Goal: Task Accomplishment & Management: Manage account settings

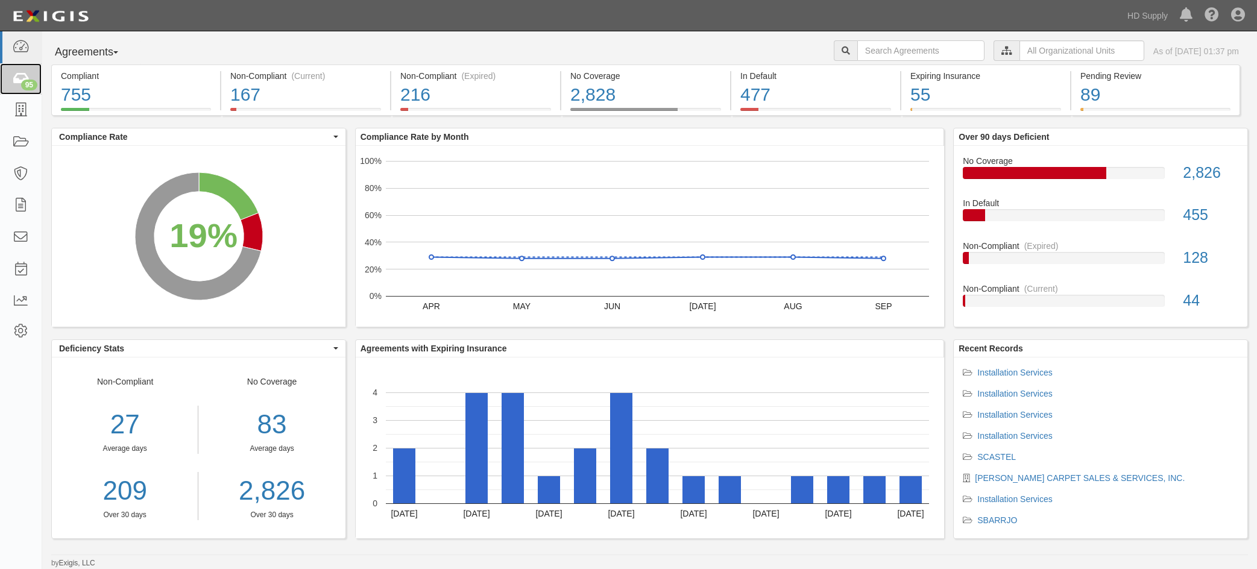
click at [27, 77] on icon at bounding box center [20, 79] width 17 height 14
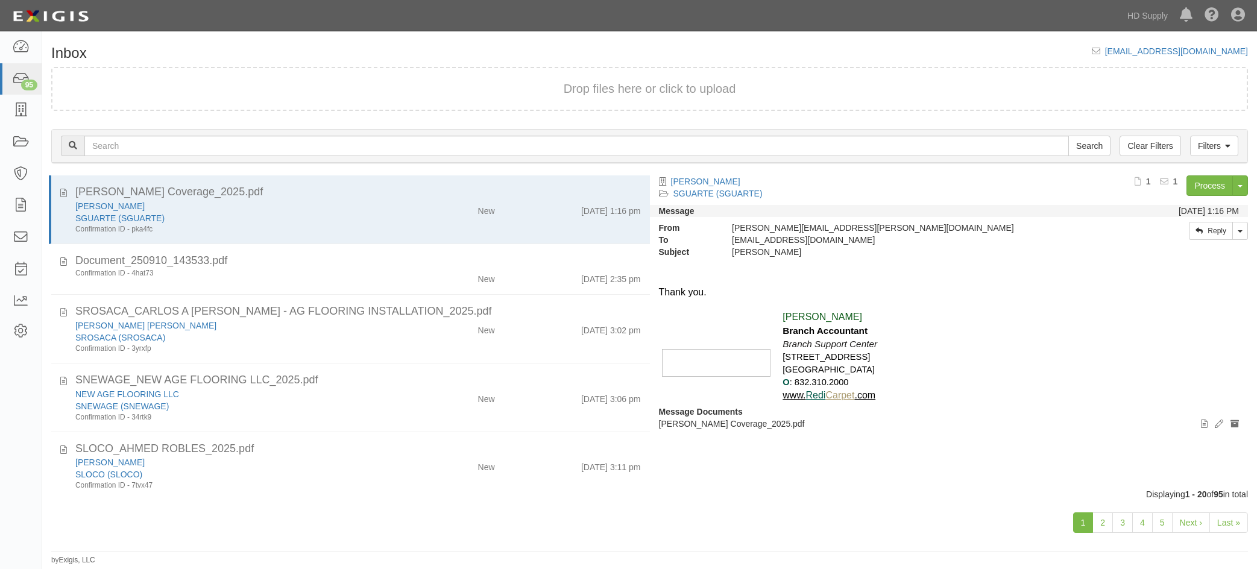
click at [343, 214] on div "SGUARTE (SGUARTE)" at bounding box center [236, 218] width 322 height 12
click at [1217, 187] on link "Process" at bounding box center [1209, 185] width 46 height 20
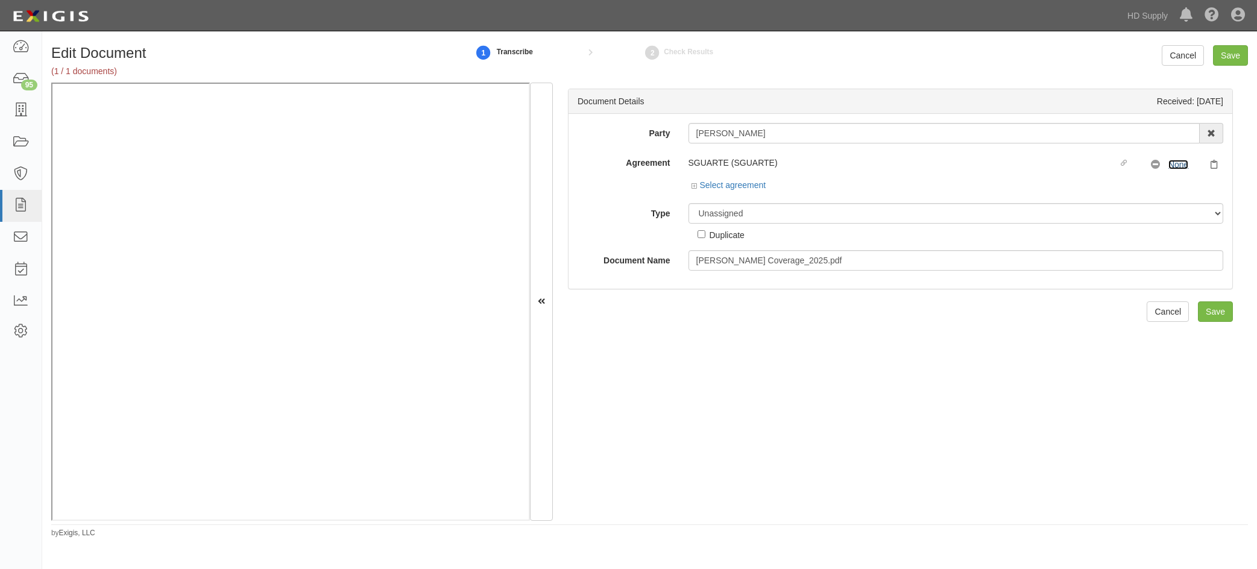
click at [1175, 163] on link "None" at bounding box center [1178, 165] width 20 height 10
click at [691, 187] on icon at bounding box center [695, 186] width 8 height 6
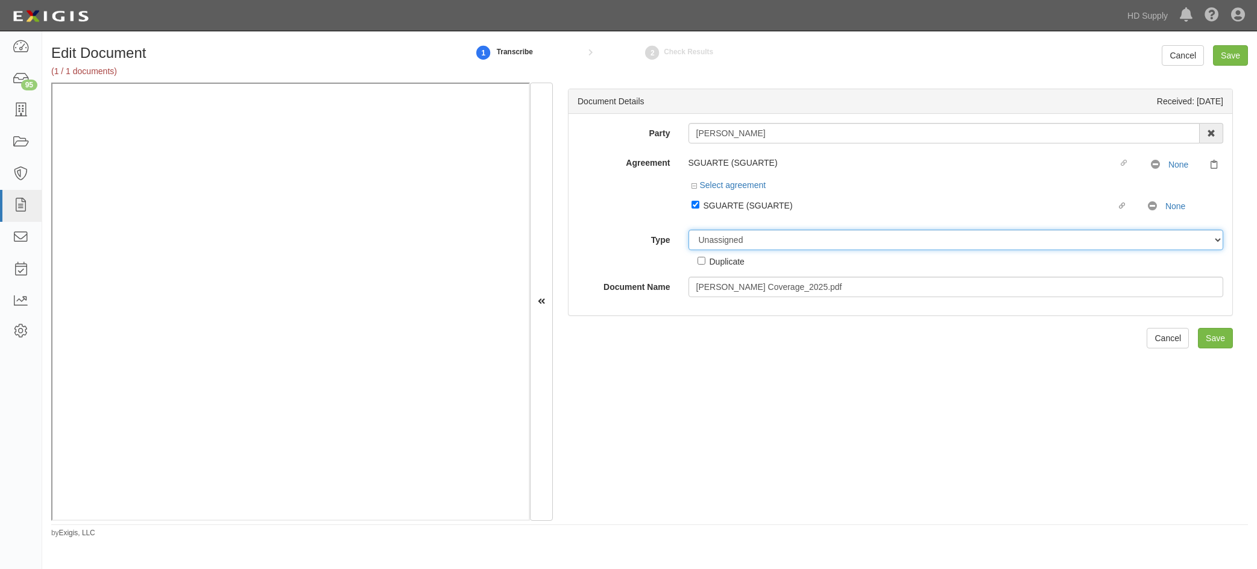
click at [731, 243] on select "Unassigned Binder Cancellation Notice Certificate Contract Endorsement Insuranc…" at bounding box center [955, 240] width 535 height 20
select select "CertificateDetail"
click at [688, 230] on select "Unassigned Binder Cancellation Notice Certificate Contract Endorsement Insuranc…" at bounding box center [955, 240] width 535 height 20
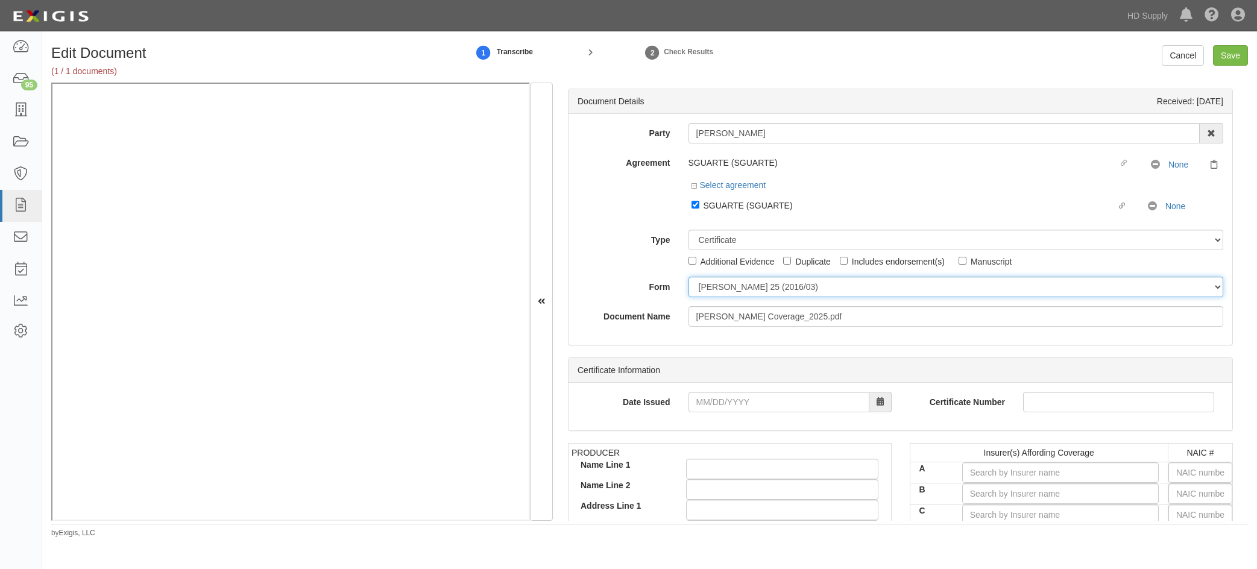
click at [709, 287] on select "ACORD 25 (2016/03) ACORD 101 ACORD 855 NY (2014/05) General" at bounding box center [955, 287] width 535 height 20
select select "GeneralFormDetail"
click at [688, 277] on select "ACORD 25 (2016/03) ACORD 101 ACORD 855 NY (2014/05) General" at bounding box center [955, 287] width 535 height 20
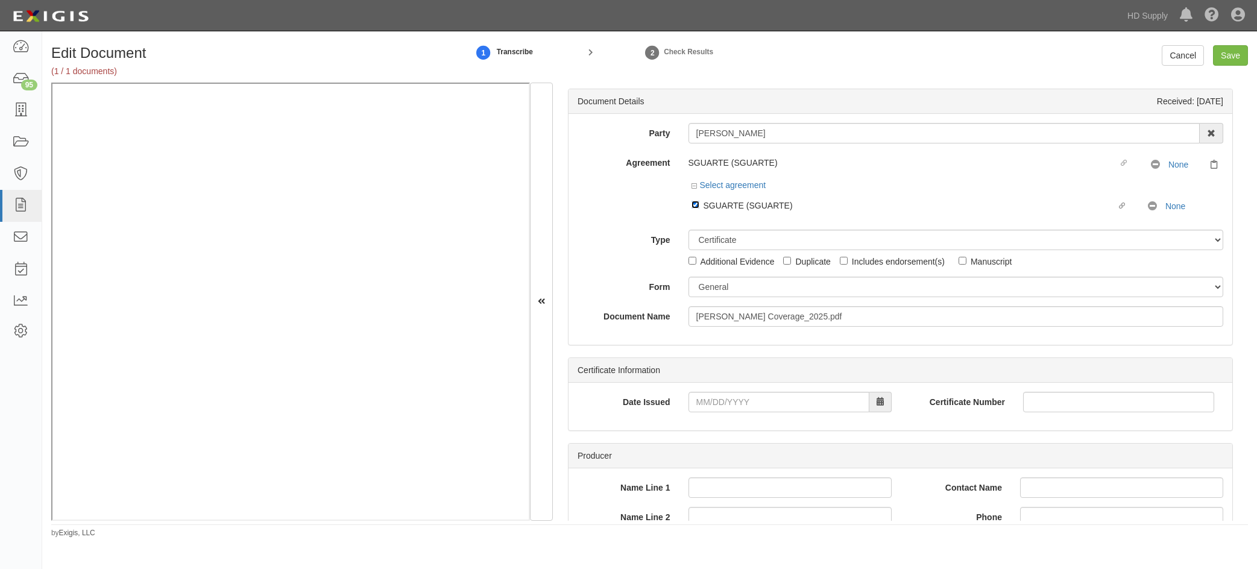
click at [692, 204] on input "Linked agreement SGUARTE (SGUARTE) Linked agreement" at bounding box center [695, 205] width 8 height 8
checkbox input "false"
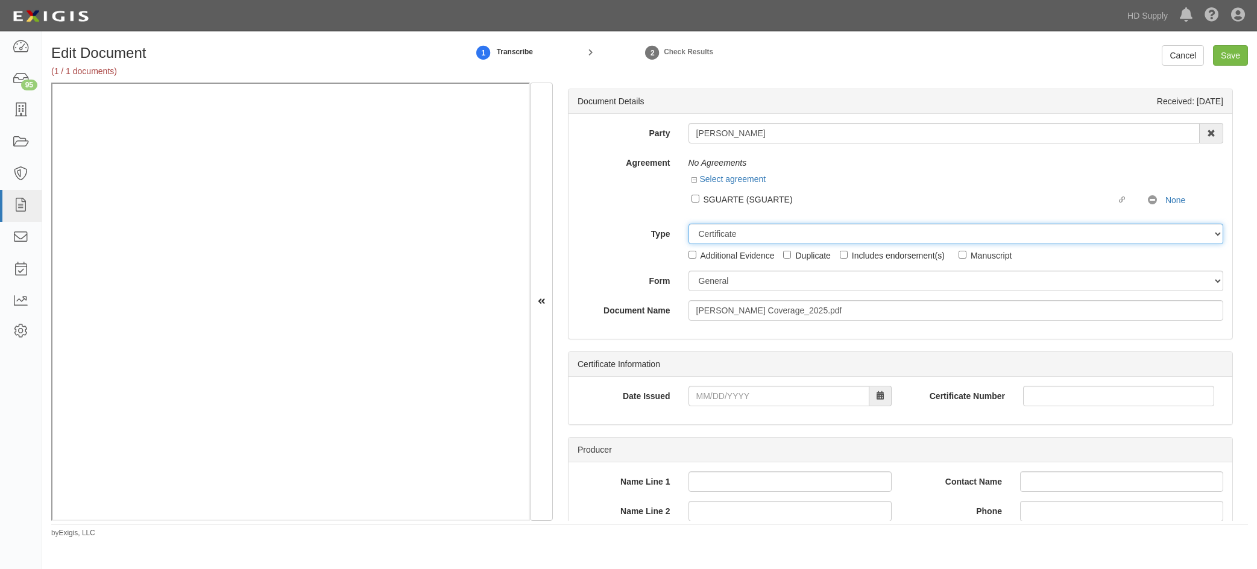
click at [708, 231] on select "Unassigned Binder Cancellation Notice Certificate Contract Endorsement Insuranc…" at bounding box center [955, 234] width 535 height 20
select select "OtherDetail"
click at [688, 224] on select "Unassigned Binder Cancellation Notice Certificate Contract Endorsement Insuranc…" at bounding box center [955, 234] width 535 height 20
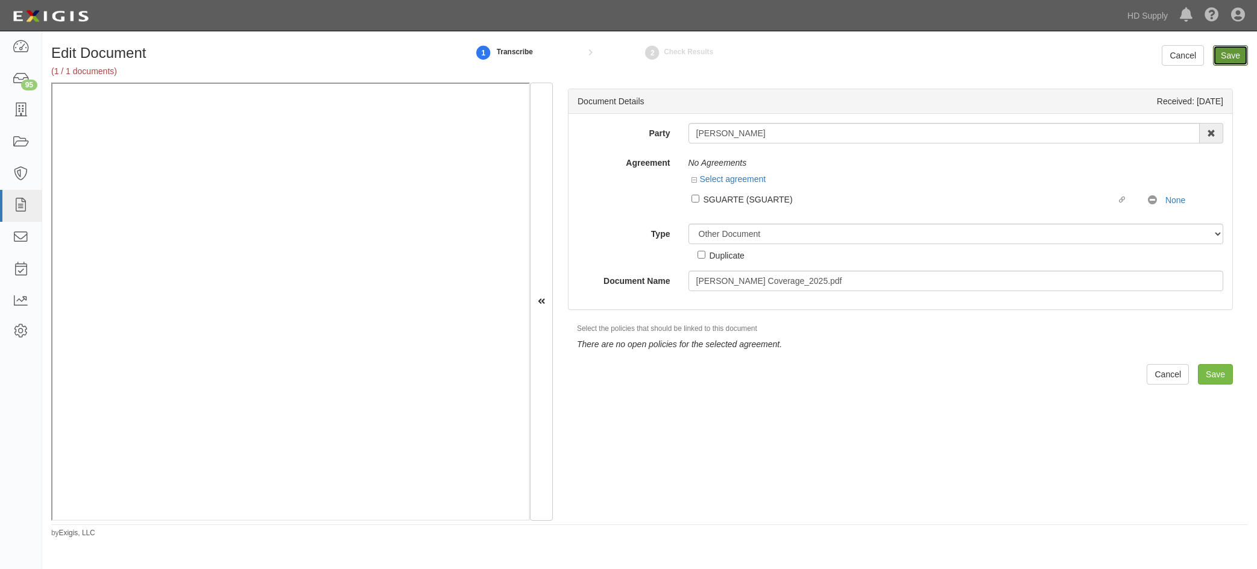
click at [1234, 51] on input "Save" at bounding box center [1230, 55] width 35 height 20
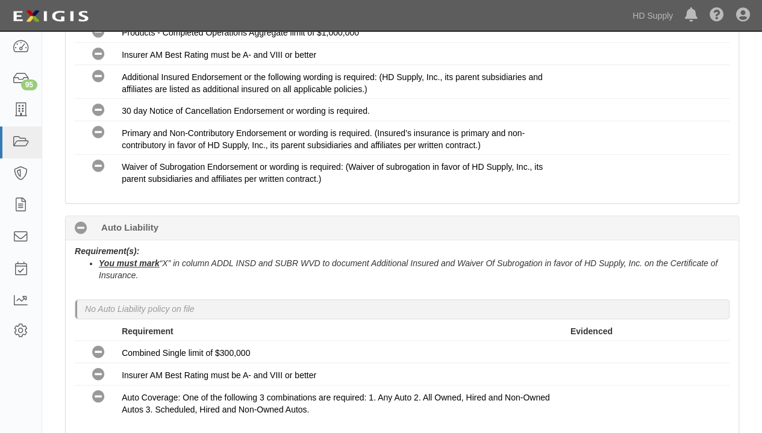
scroll to position [422, 0]
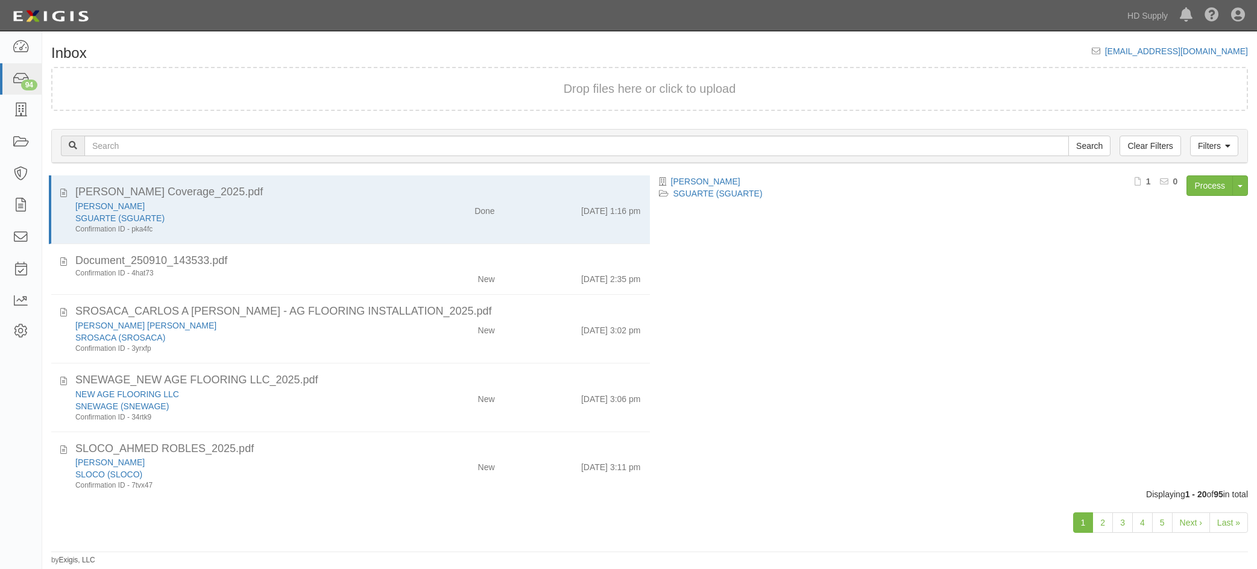
click at [422, 274] on div "New" at bounding box center [454, 276] width 97 height 17
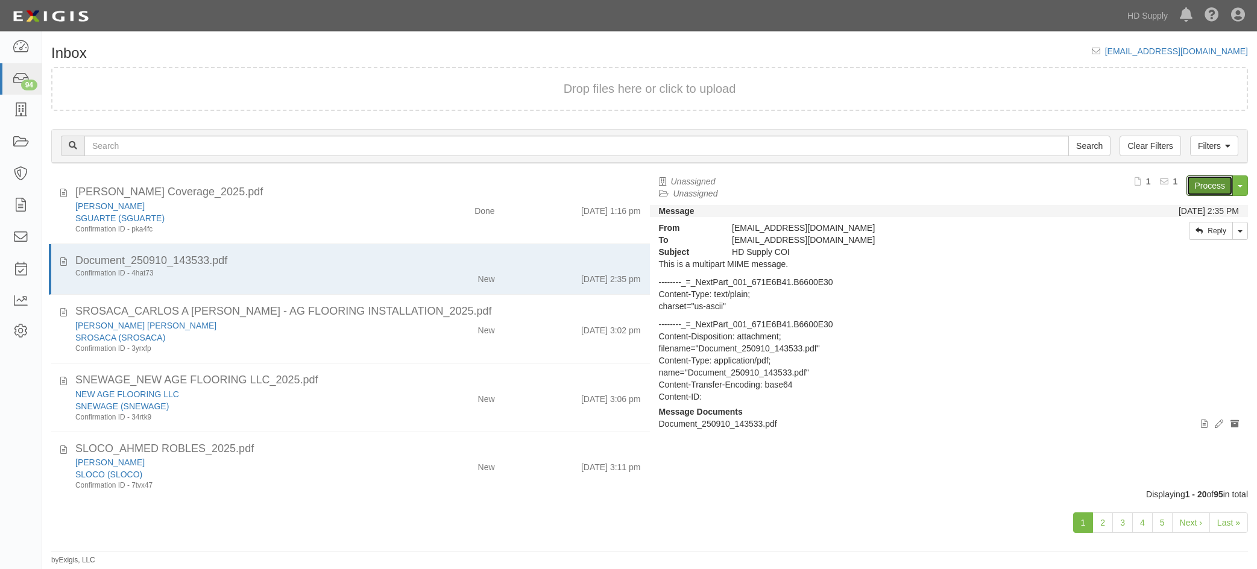
click at [1200, 190] on link "Process" at bounding box center [1209, 185] width 46 height 20
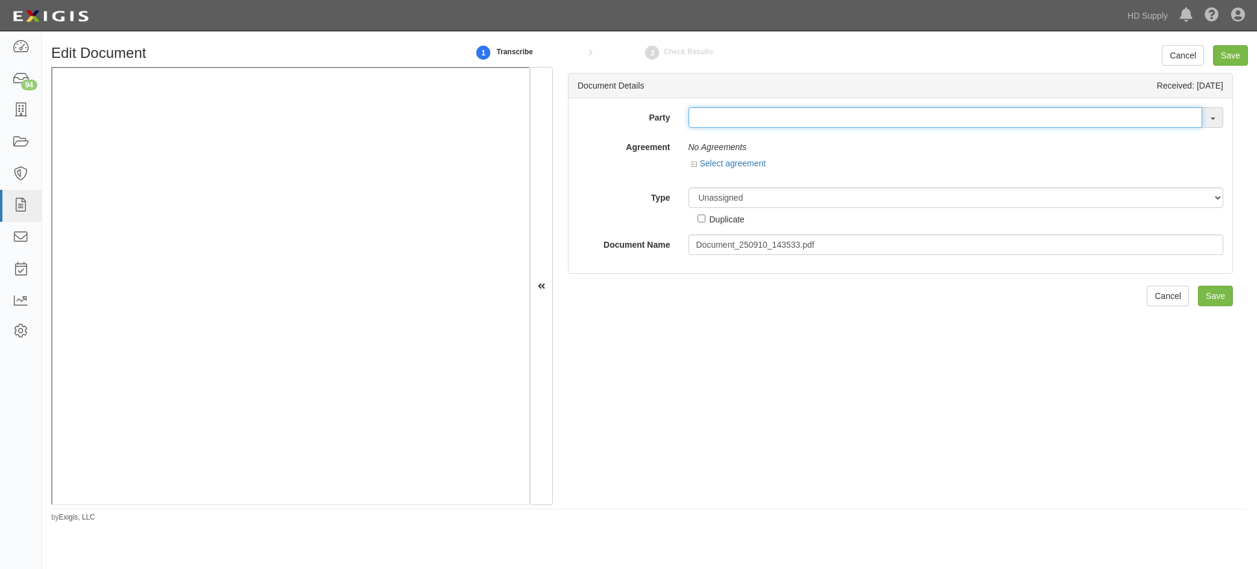
click at [723, 116] on input "text" at bounding box center [945, 117] width 514 height 20
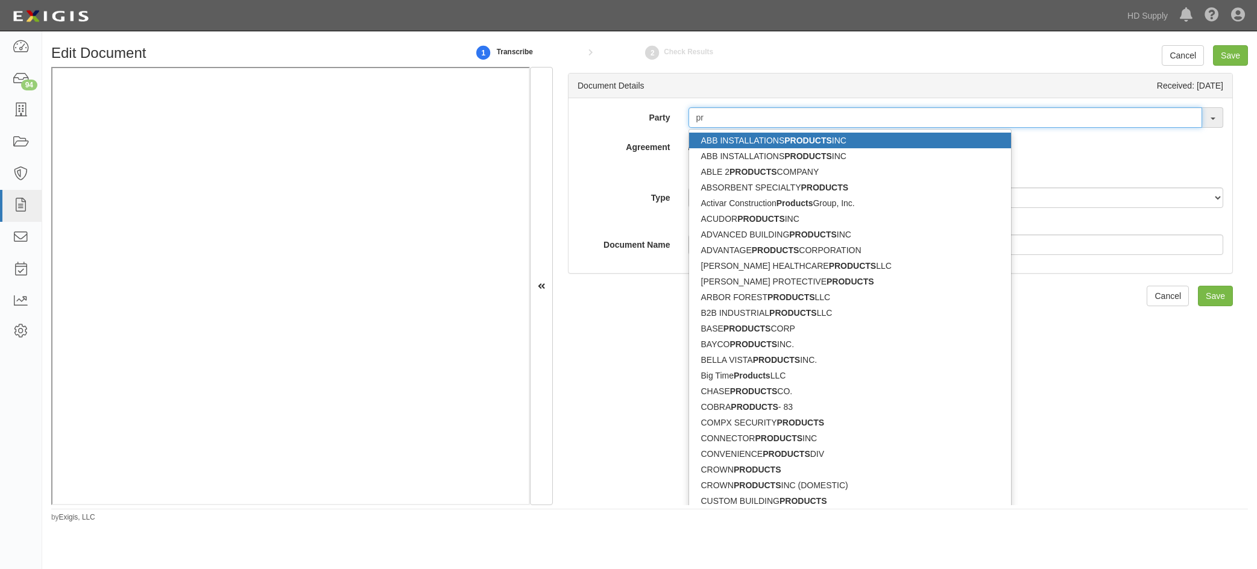
type input "p"
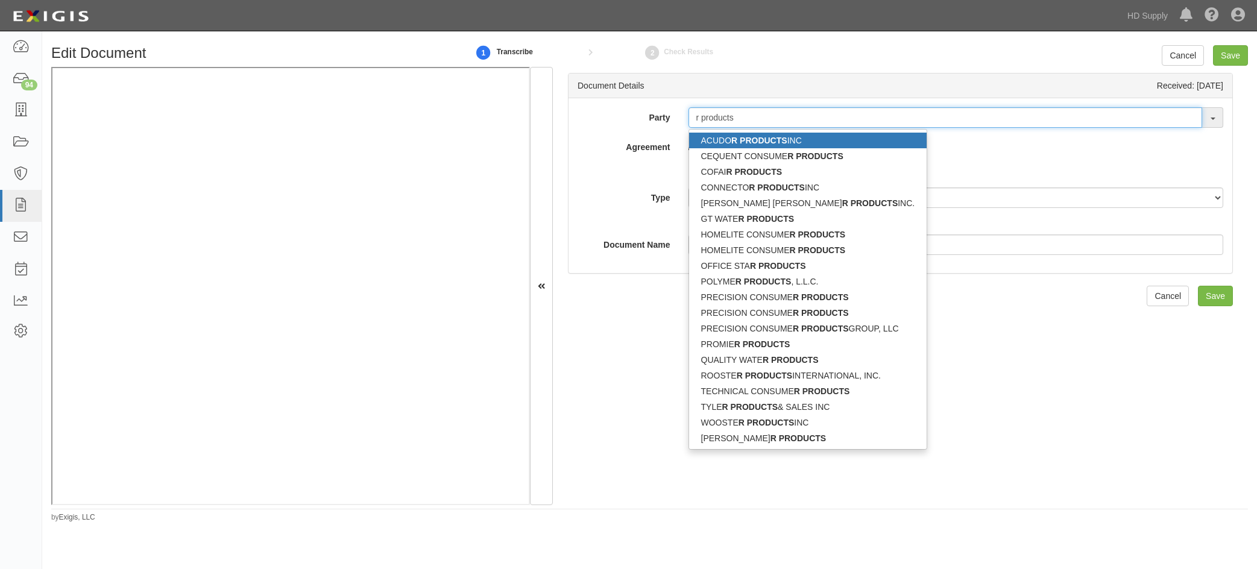
drag, startPoint x: 741, startPoint y: 115, endPoint x: 705, endPoint y: 98, distance: 40.5
click at [697, 113] on input "r products" at bounding box center [945, 117] width 514 height 20
type input "r products"
click at [630, 330] on div "Document Details Received: 09/10/2025 Party ACUDO R PRODUCTS INC CEQUENT CONSUM…" at bounding box center [900, 286] width 695 height 438
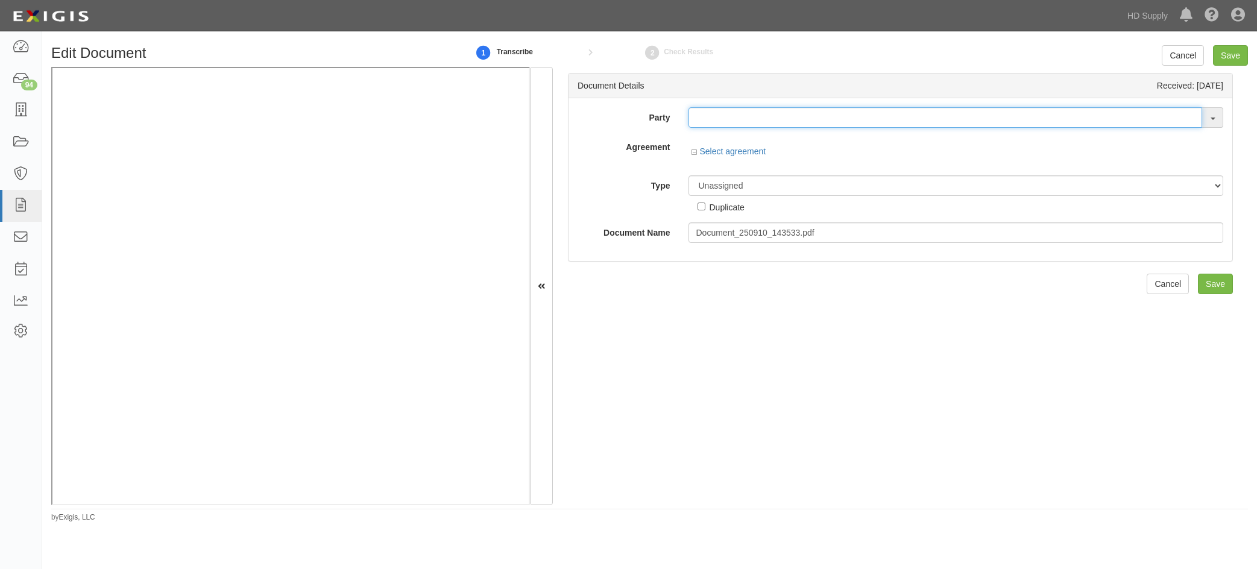
click at [774, 119] on input "text" at bounding box center [945, 117] width 514 height 20
type input "_"
click at [733, 140] on link "_ Test Redi Carpet" at bounding box center [741, 141] width 105 height 16
type input "_Test Redi Carpet"
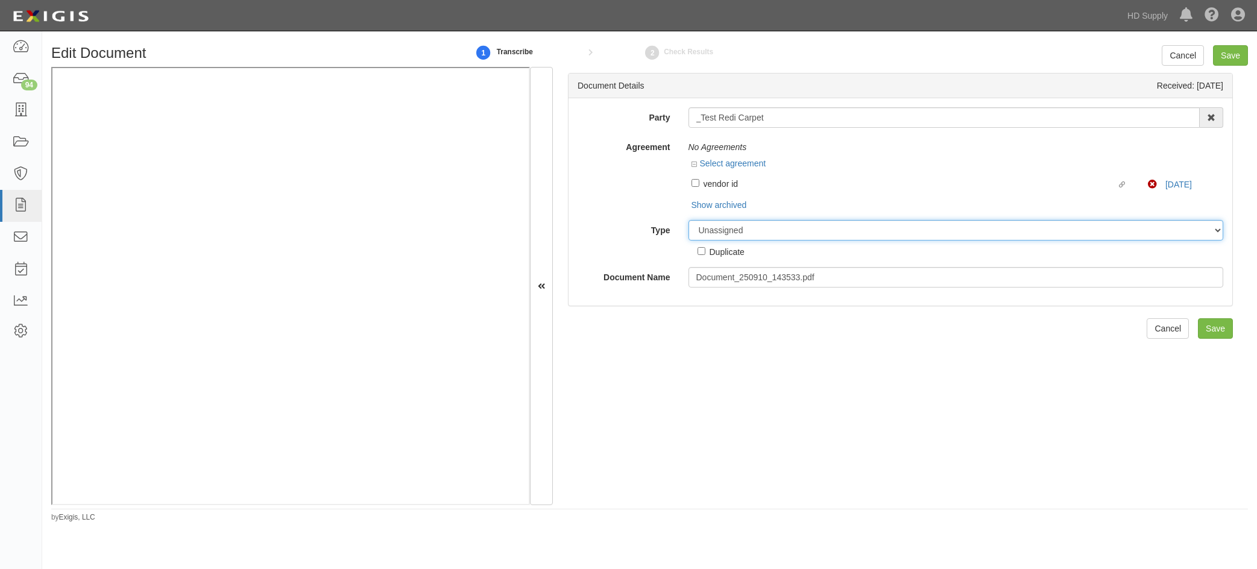
click at [761, 230] on select "Unassigned Binder Cancellation Notice Certificate Contract Endorsement Insuranc…" at bounding box center [955, 230] width 535 height 20
select select "OtherDetail"
click at [688, 220] on select "Unassigned Binder Cancellation Notice Certificate Contract Endorsement Insuranc…" at bounding box center [955, 230] width 535 height 20
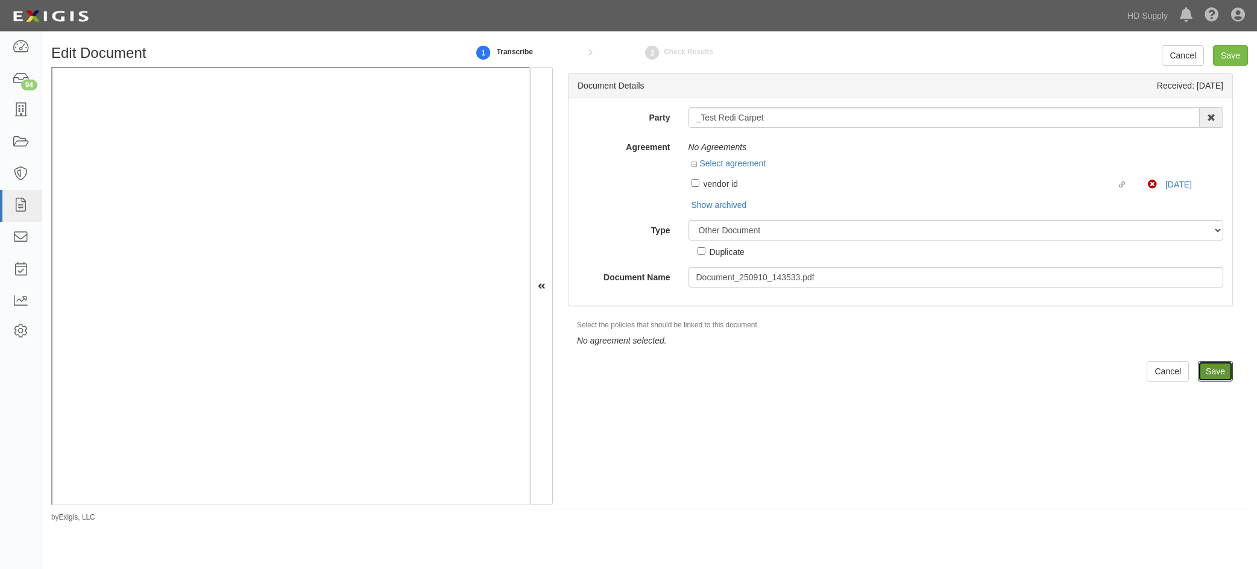
click at [1198, 367] on input "Save" at bounding box center [1215, 371] width 35 height 20
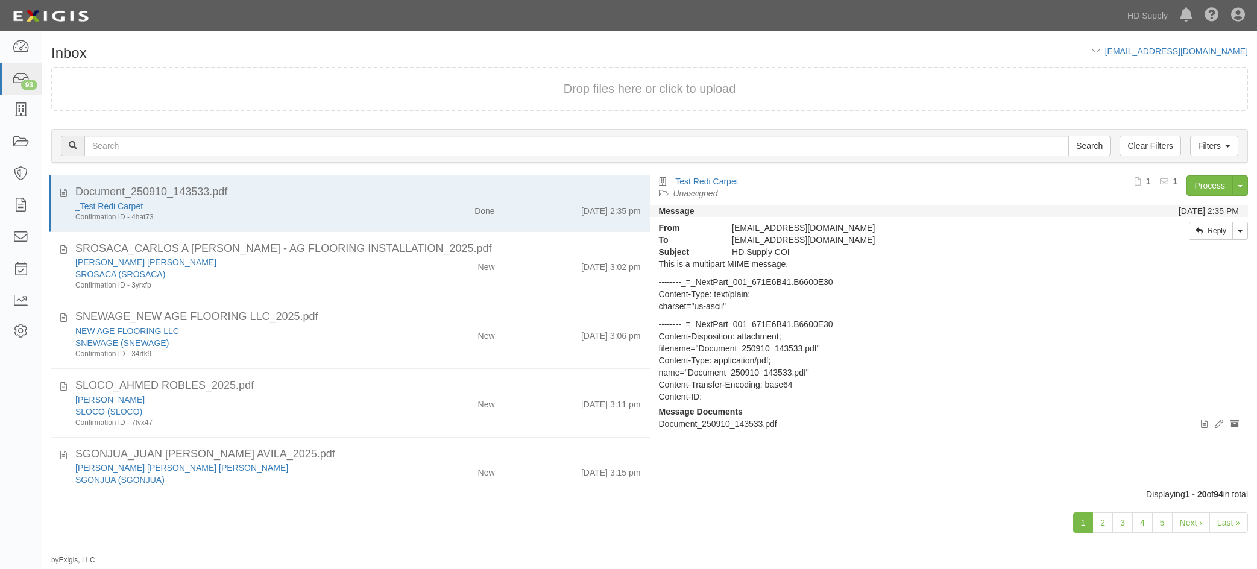
click at [415, 275] on div "[PERSON_NAME] [PERSON_NAME] [GEOGRAPHIC_DATA] (SROSACA) Confirmation ID - 3yrxf…" at bounding box center [357, 273] width 583 height 34
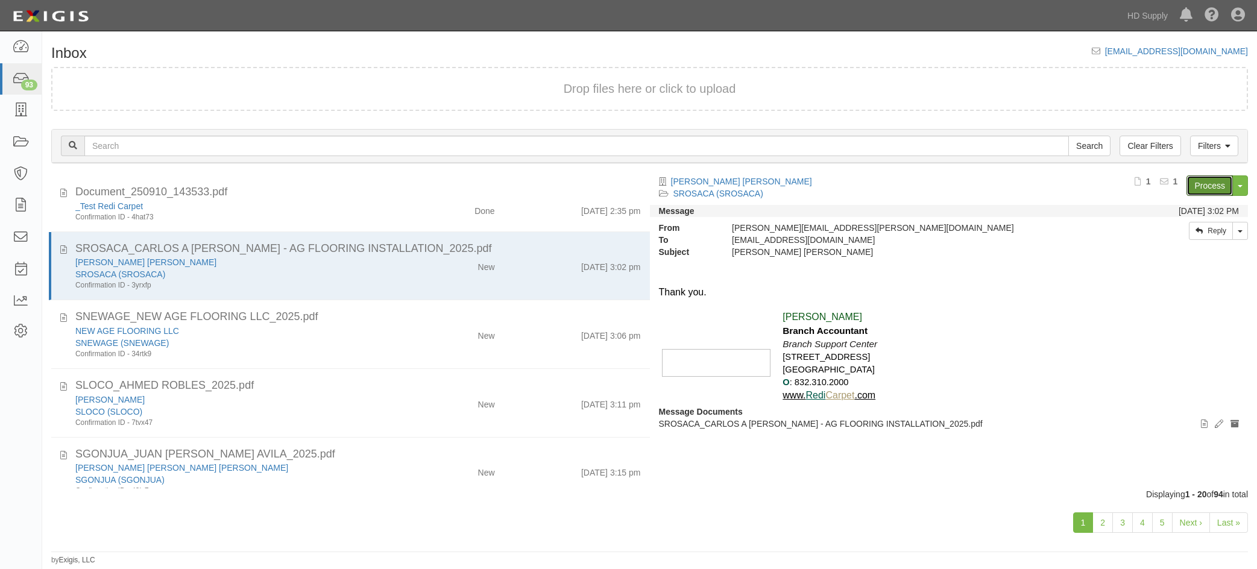
click at [1213, 187] on link "Process" at bounding box center [1209, 185] width 46 height 20
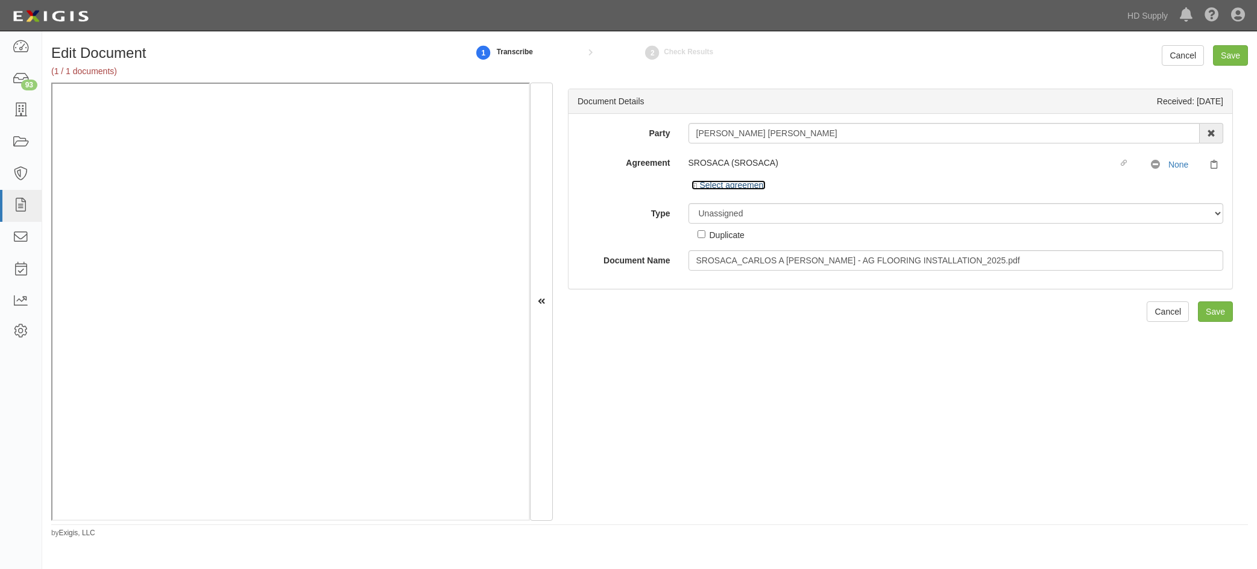
click at [692, 187] on icon at bounding box center [695, 186] width 8 height 6
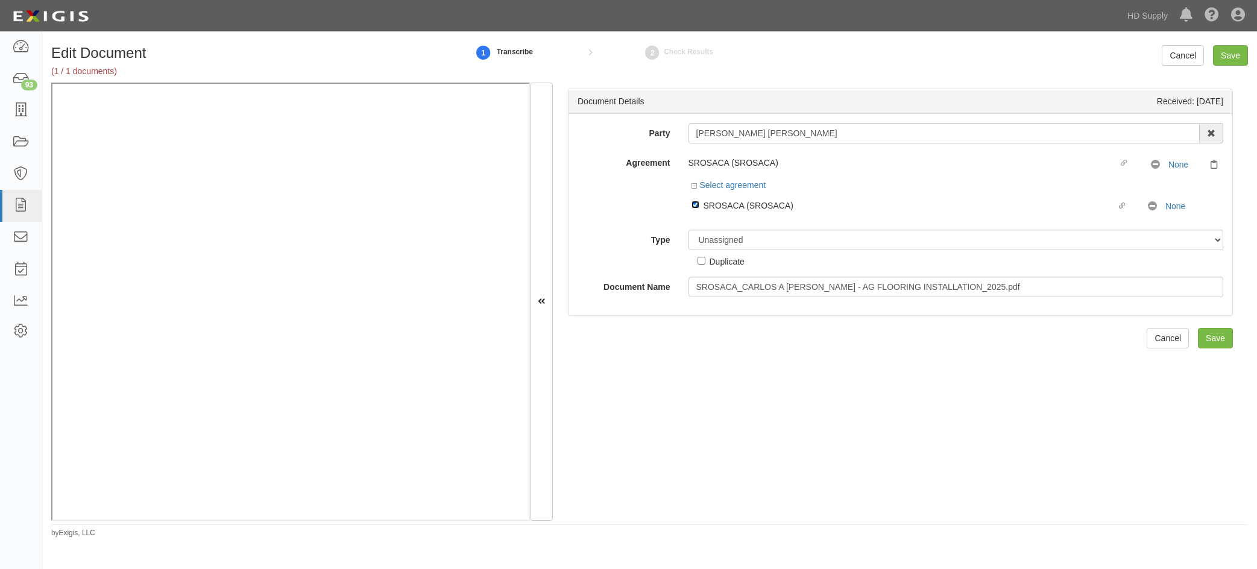
click at [694, 204] on input "Linked agreement SROSACA (SROSACA) Linked agreement" at bounding box center [695, 205] width 8 height 8
checkbox input "false"
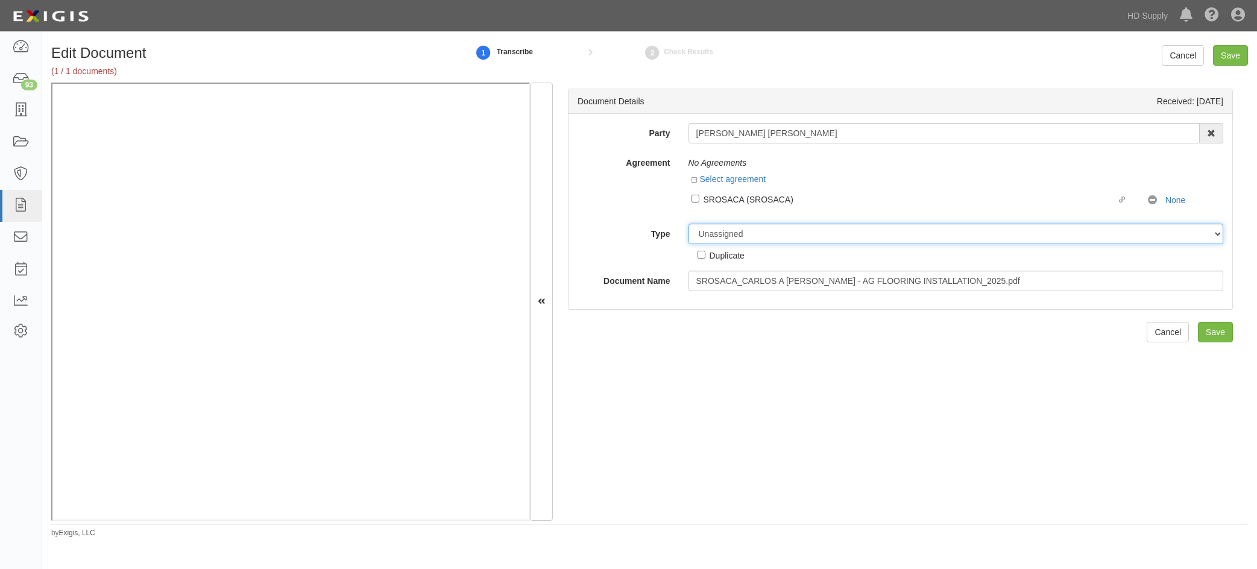
click at [708, 232] on select "Unassigned Binder Cancellation Notice Certificate Contract Endorsement Insuranc…" at bounding box center [955, 234] width 535 height 20
select select "OtherDetail"
click at [688, 224] on select "Unassigned Binder Cancellation Notice Certificate Contract Endorsement Insuranc…" at bounding box center [955, 234] width 535 height 20
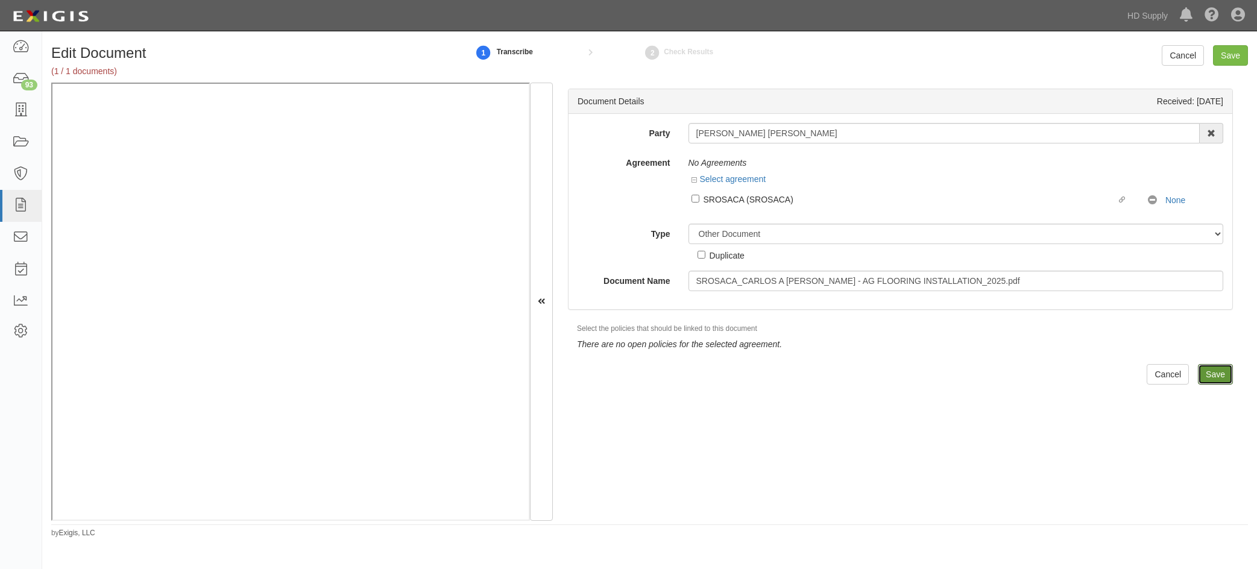
click at [1207, 368] on input "Save" at bounding box center [1215, 374] width 35 height 20
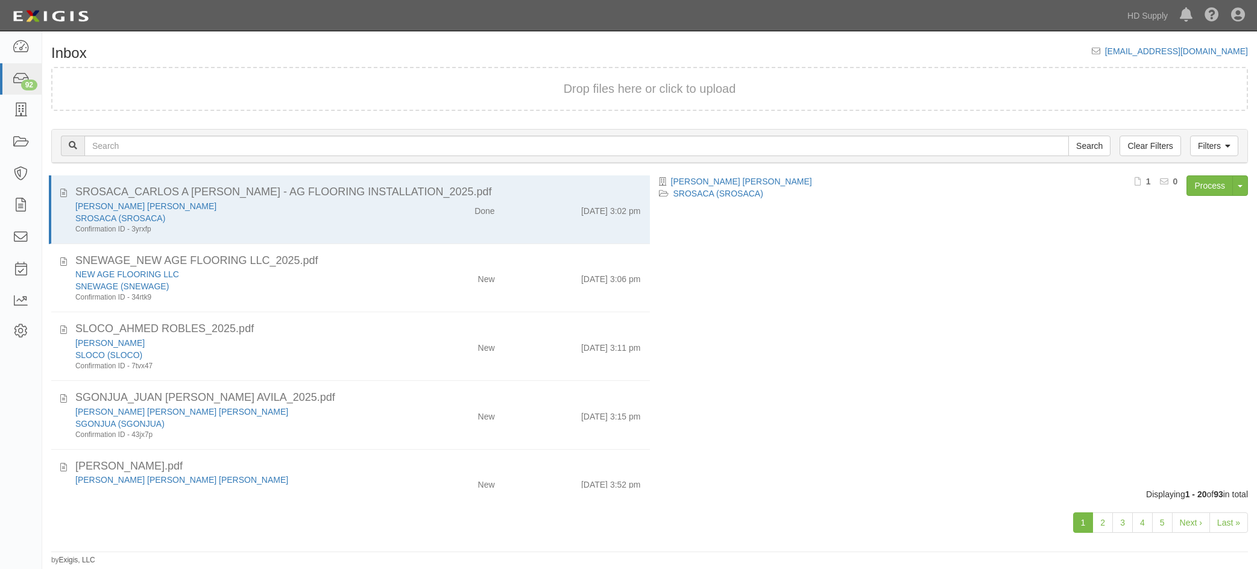
drag, startPoint x: 371, startPoint y: 281, endPoint x: 533, endPoint y: 283, distance: 162.1
click at [371, 280] on div "SNEWAGE (SNEWAGE)" at bounding box center [236, 286] width 322 height 12
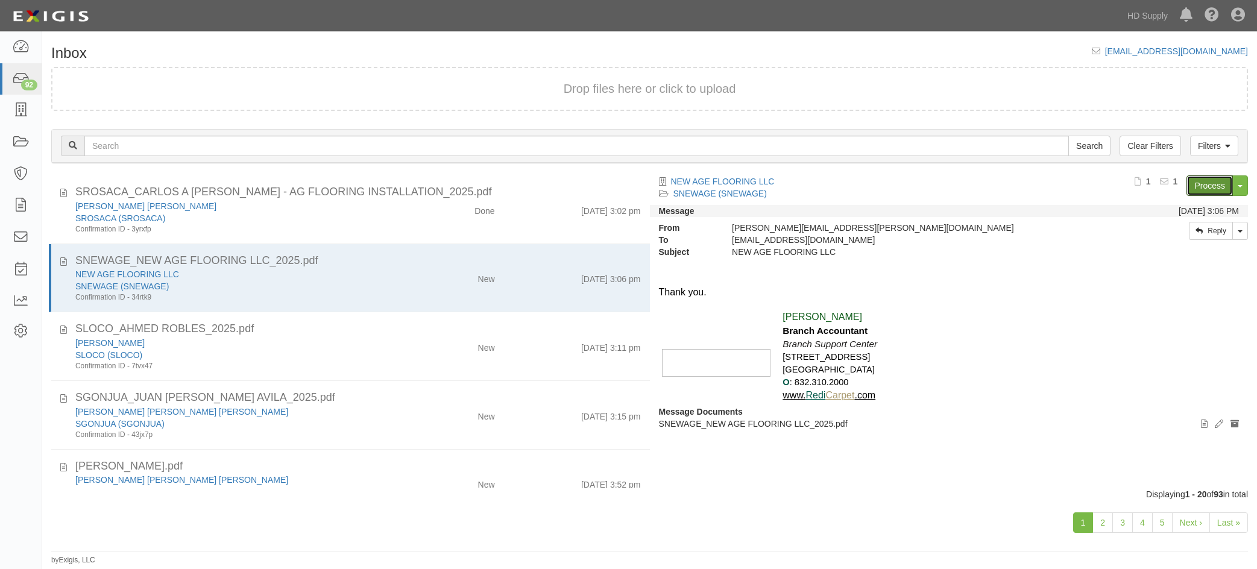
click at [1213, 180] on link "Process" at bounding box center [1209, 185] width 46 height 20
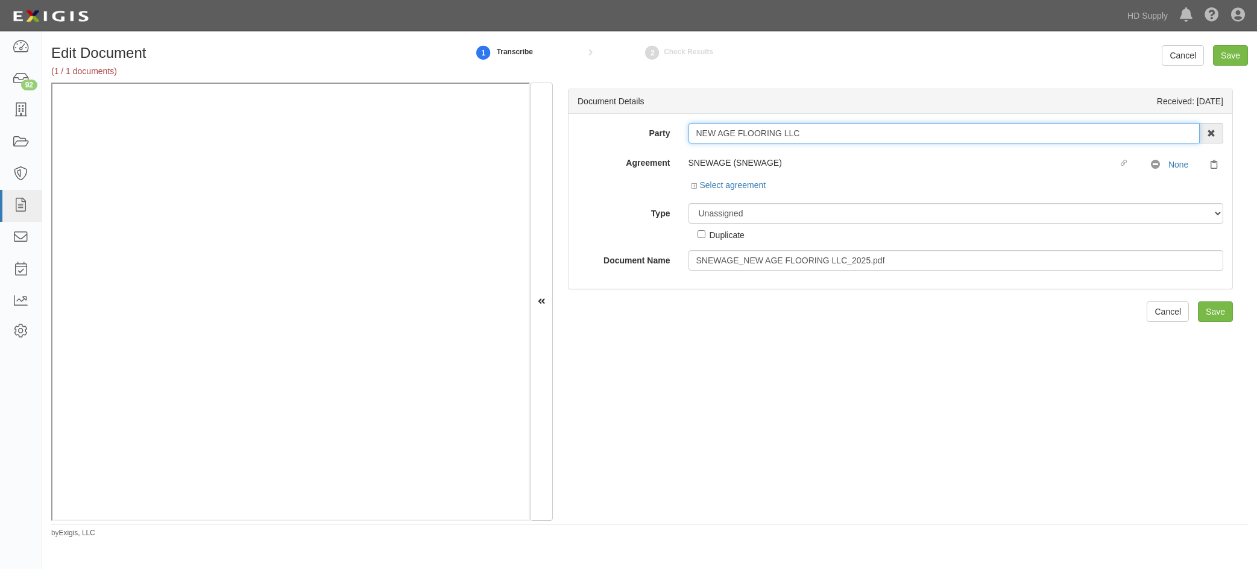
drag, startPoint x: 805, startPoint y: 133, endPoint x: 644, endPoint y: 130, distance: 161.0
click at [644, 130] on div "Party NEW AGE FLOORING LLC 1031 Investment Services 1888 [PERSON_NAME] 1888 [PE…" at bounding box center [900, 133] width 664 height 20
type input "adrian de"
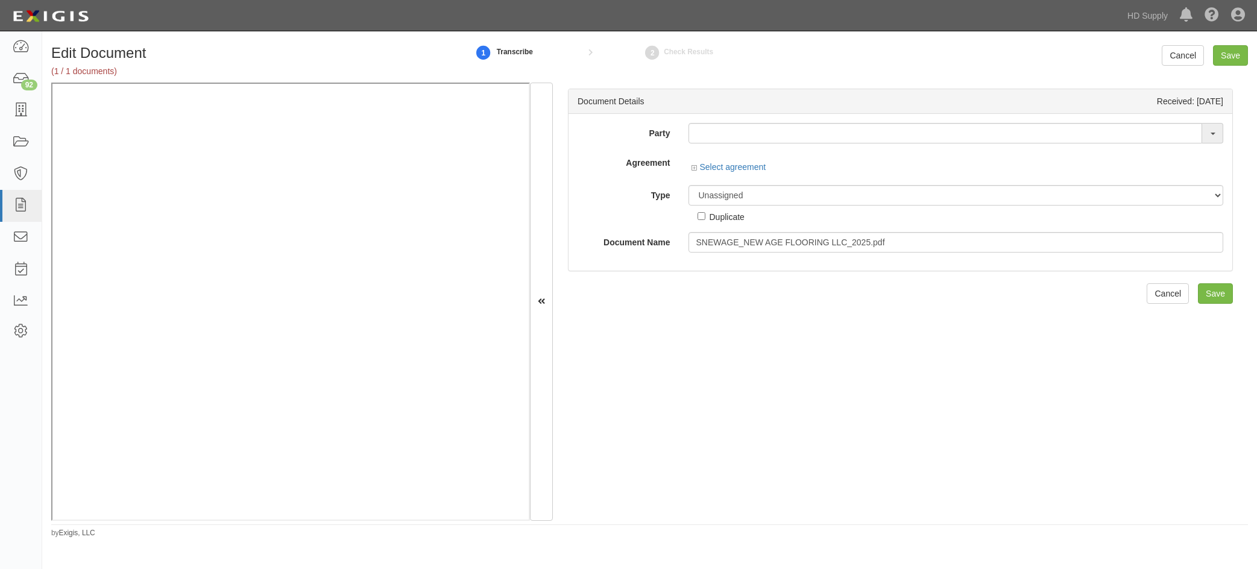
click at [630, 199] on div "Party LUIS ALONSO M ADRI D BARAHONA RAFAEL DE LA M ADRI D HURTADO 1031 Investme…" at bounding box center [899, 188] width 645 height 130
click at [735, 134] on input "text" at bounding box center [945, 133] width 514 height 20
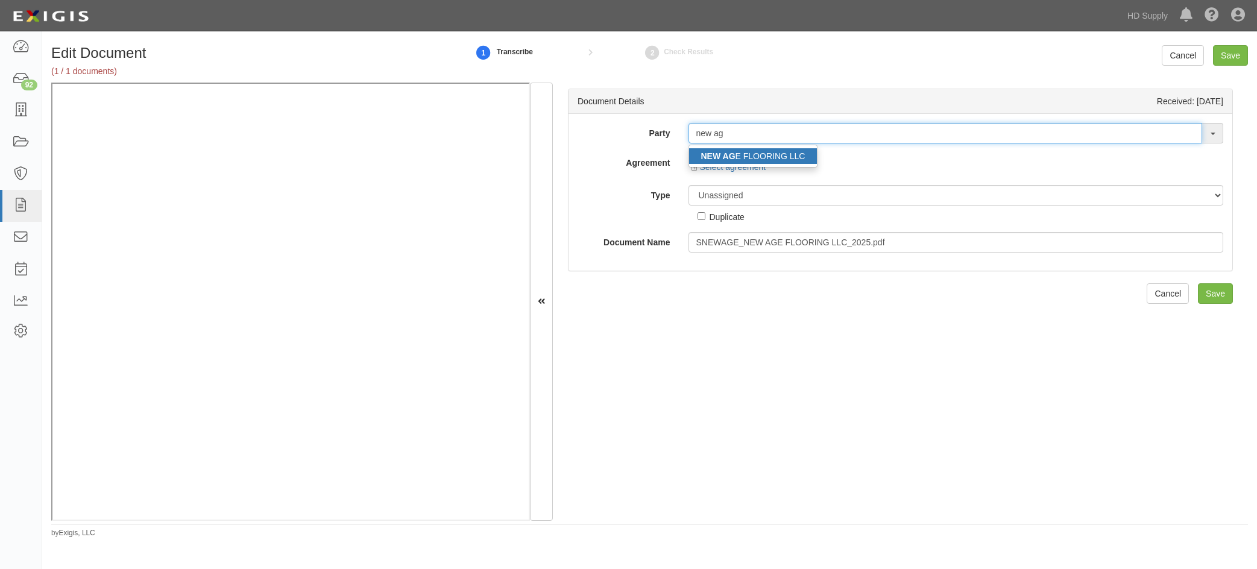
type input "new ag"
click at [767, 162] on link "NEW AG E FLOORING LLC" at bounding box center [753, 156] width 128 height 16
type input "NEW AGE FLOORING LLC"
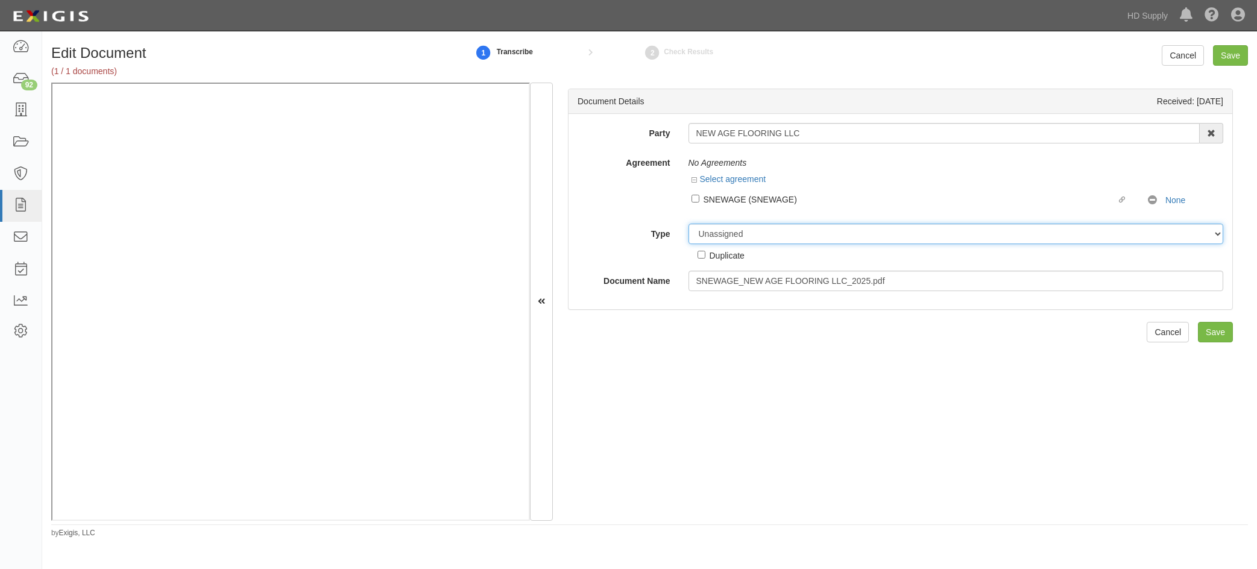
click at [758, 232] on select "Unassigned Binder Cancellation Notice Certificate Contract Endorsement Insuranc…" at bounding box center [955, 234] width 535 height 20
select select "OtherDetail"
click at [688, 224] on select "Unassigned Binder Cancellation Notice Certificate Contract Endorsement Insuranc…" at bounding box center [955, 234] width 535 height 20
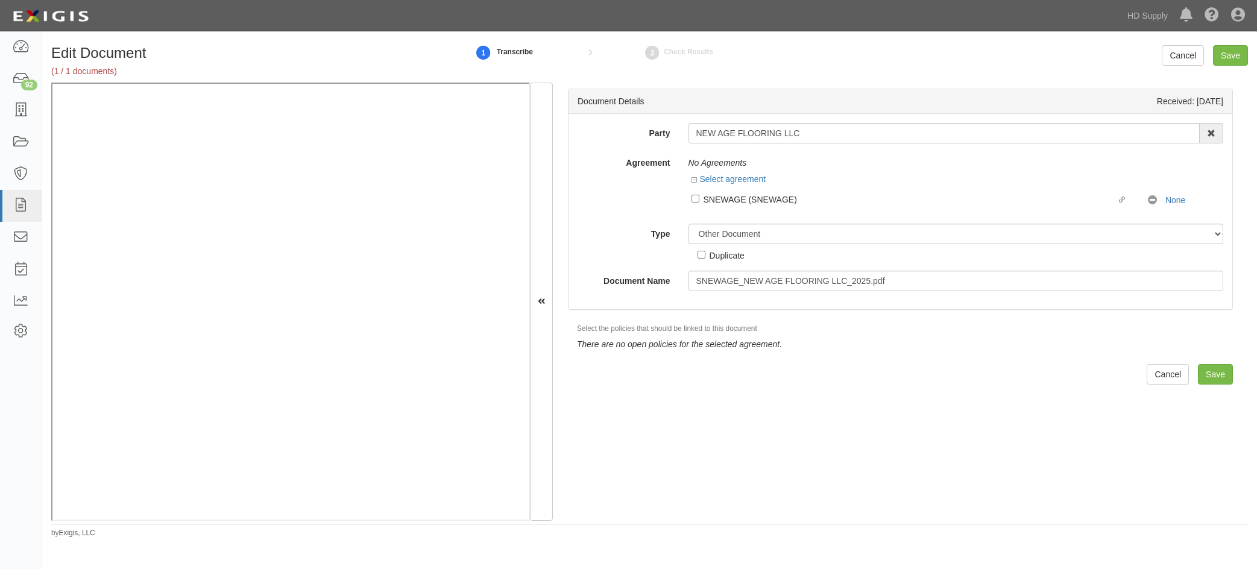
click at [918, 333] on div "Select the policies that should be linked to this document There are no open po…" at bounding box center [909, 338] width 683 height 33
click at [1211, 372] on input "Save" at bounding box center [1215, 374] width 35 height 20
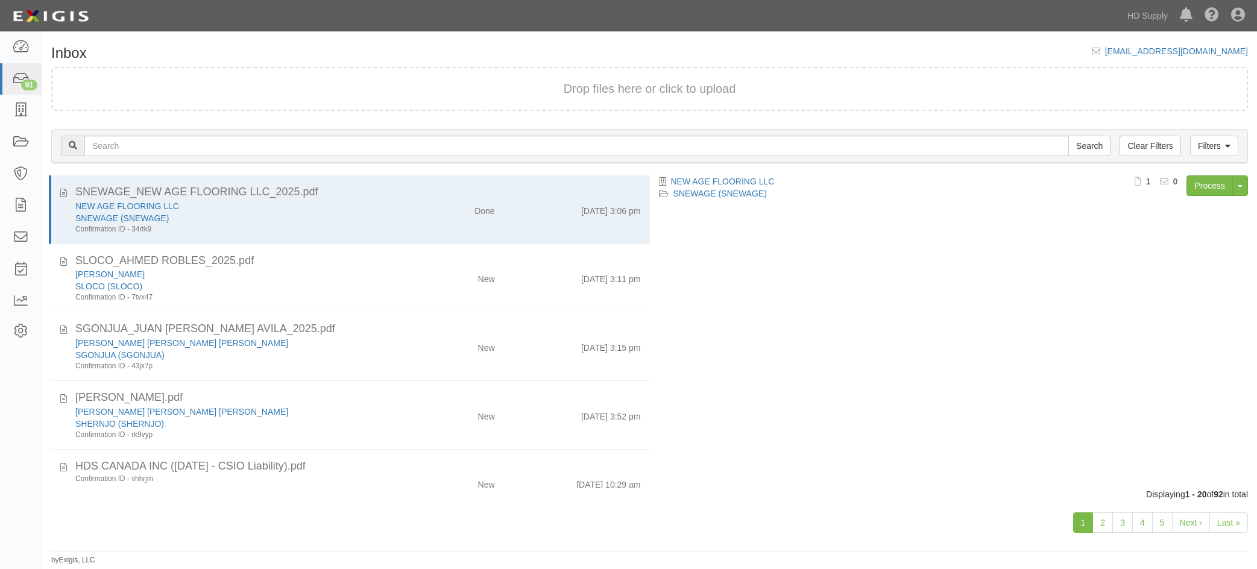
click at [368, 283] on div "SLOCO (SLOCO)" at bounding box center [236, 286] width 322 height 12
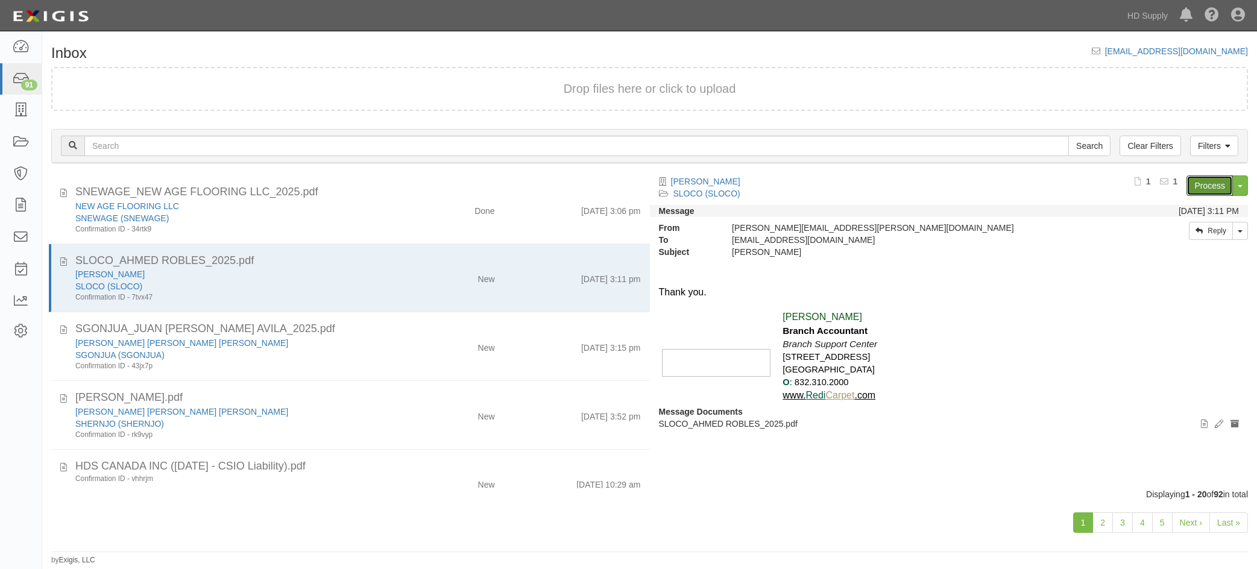
click at [1205, 186] on link "Process" at bounding box center [1209, 185] width 46 height 20
drag, startPoint x: 1229, startPoint y: 523, endPoint x: 916, endPoint y: 517, distance: 313.5
click at [1229, 522] on link "Last »" at bounding box center [1228, 522] width 39 height 20
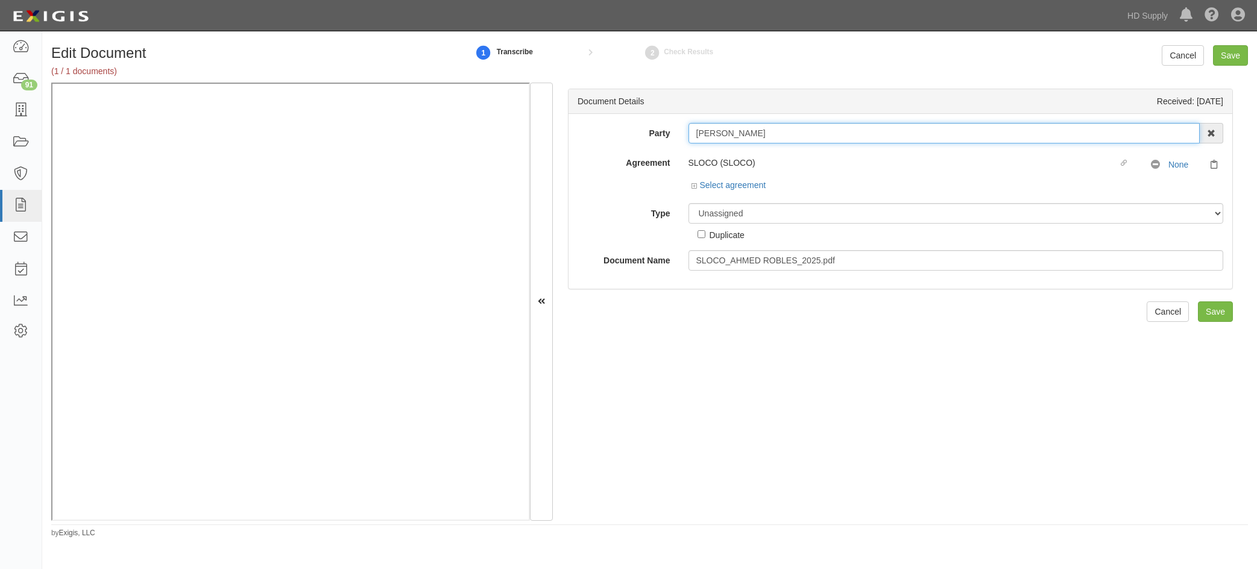
drag, startPoint x: 780, startPoint y: 133, endPoint x: 556, endPoint y: 116, distance: 224.8
click at [555, 133] on div "Document Details Received: 09/10/2025 Party AHMED ROBLES 1031 Investment Servic…" at bounding box center [900, 302] width 695 height 438
type input "locos"
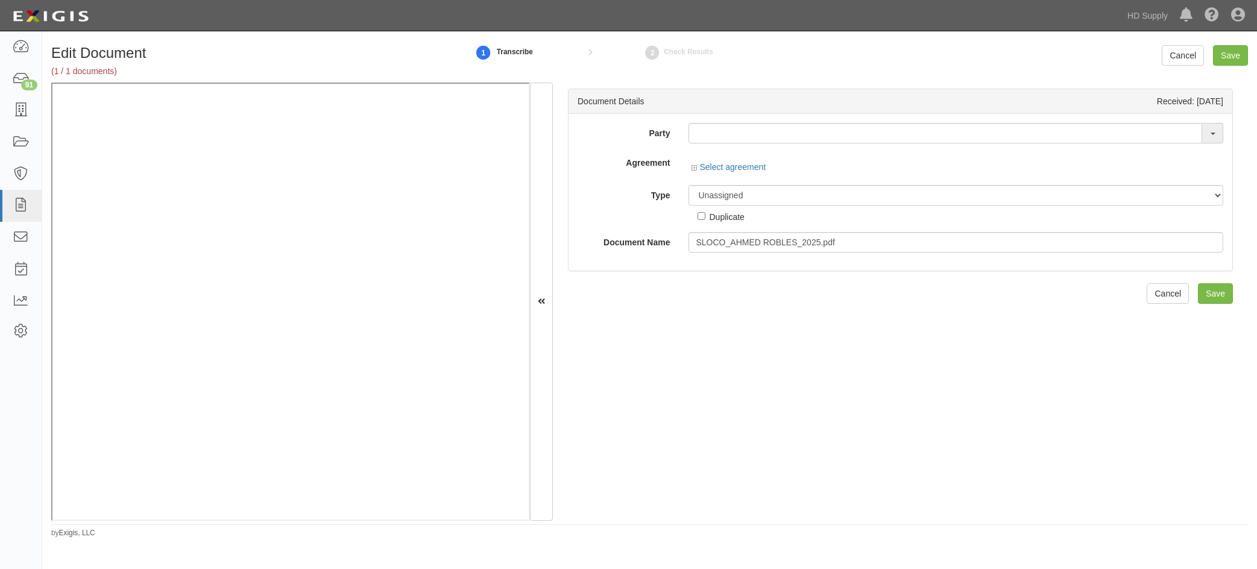
click at [656, 286] on div "Document Details Received: 09/10/2025 Party LO DGING KIT COMPANY LO DGING STAR(…" at bounding box center [900, 302] width 695 height 438
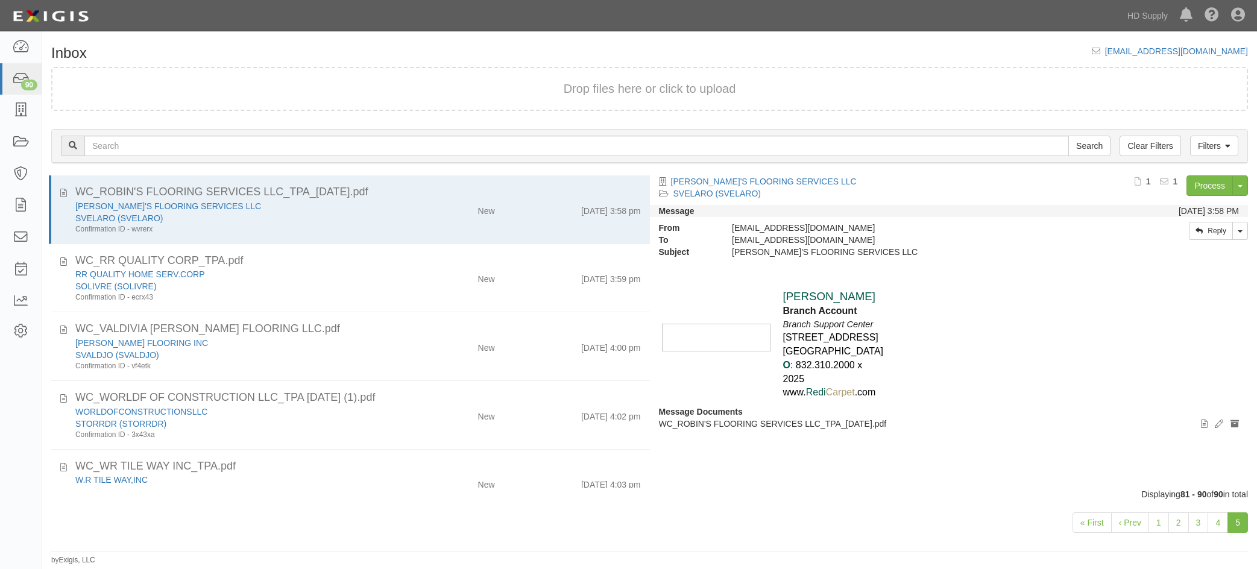
click at [357, 215] on div "SVELARO (SVELARO)" at bounding box center [236, 218] width 322 height 12
click at [1204, 188] on link "Process" at bounding box center [1209, 185] width 46 height 20
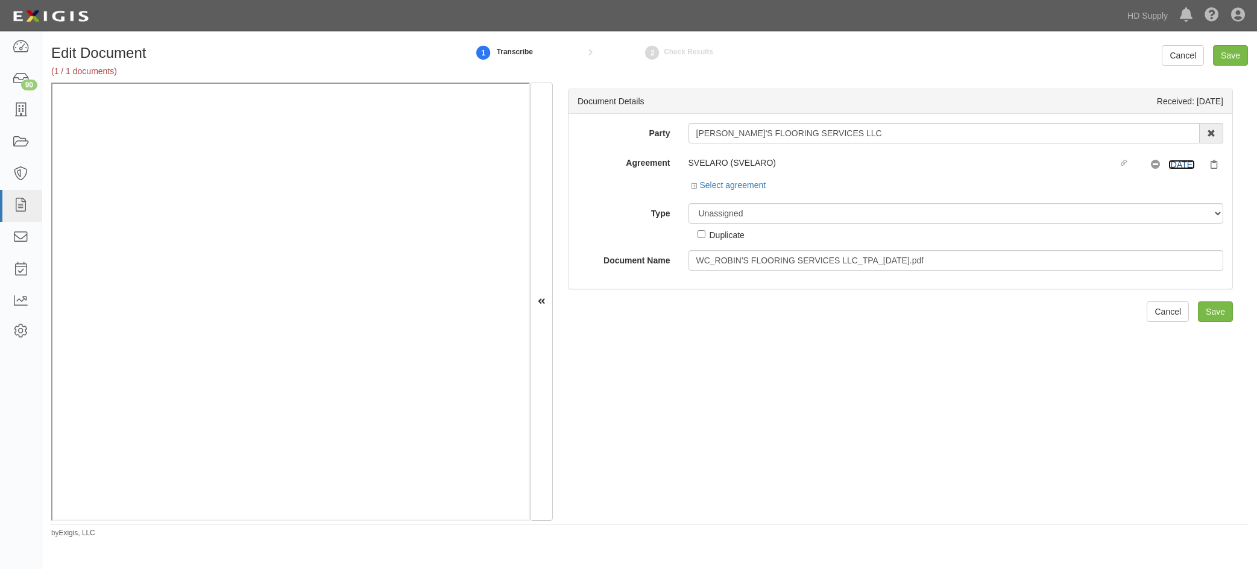
click at [1173, 160] on link "9/20/25" at bounding box center [1181, 165] width 27 height 10
click at [692, 186] on icon at bounding box center [695, 186] width 8 height 6
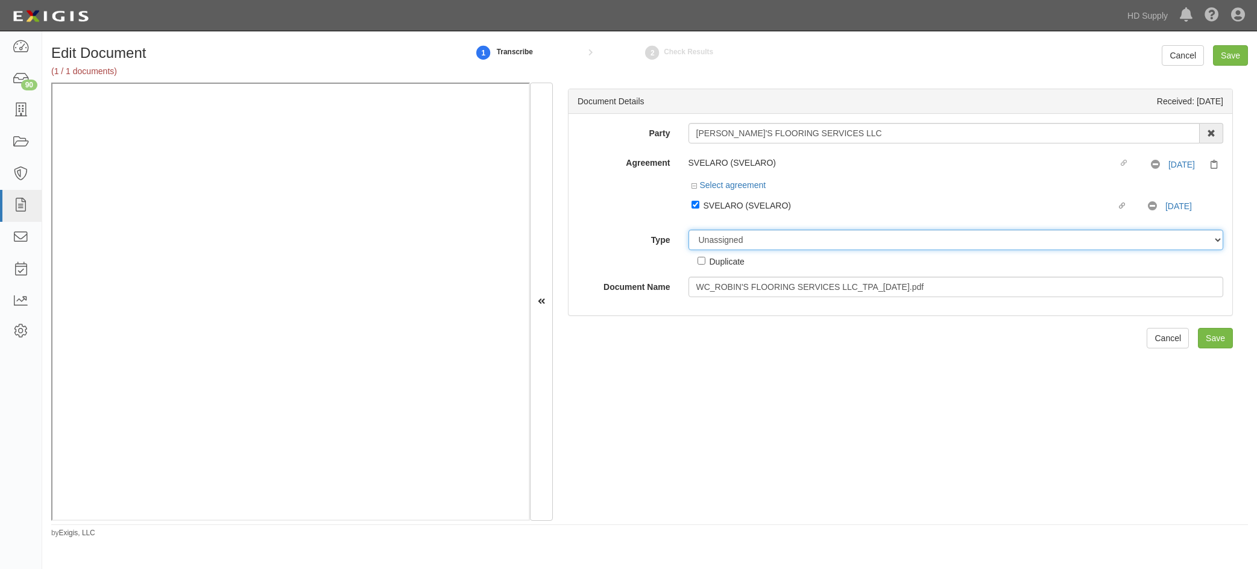
click at [739, 240] on select "Unassigned Binder Cancellation Notice Certificate Contract Endorsement Insuranc…" at bounding box center [955, 240] width 535 height 20
select select "CertificateDetail"
click at [688, 230] on select "Unassigned Binder Cancellation Notice Certificate Contract Endorsement Insuranc…" at bounding box center [955, 240] width 535 height 20
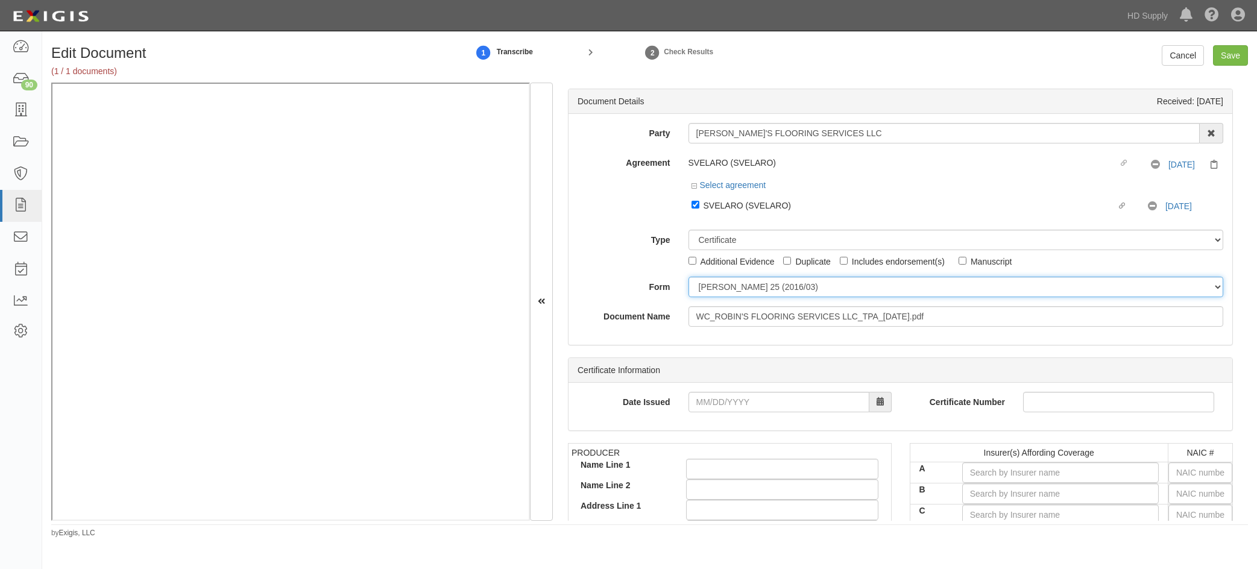
click at [703, 292] on select "ACORD 25 (2016/03) ACORD 101 ACORD 855 NY (2014/05) General" at bounding box center [955, 287] width 535 height 20
select select "GeneralFormDetail"
click at [688, 277] on select "ACORD 25 (2016/03) ACORD 101 ACORD 855 NY (2014/05) General" at bounding box center [955, 287] width 535 height 20
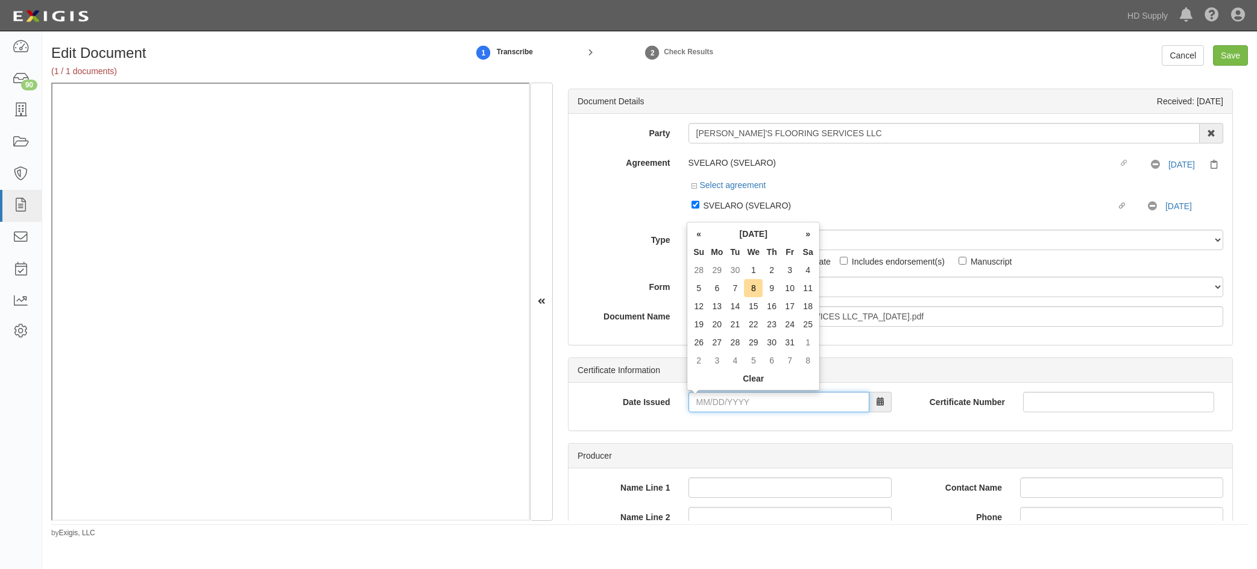
click at [699, 408] on input "Date Issued" at bounding box center [778, 402] width 181 height 20
type input "09/20/2024"
click at [680, 427] on div "Date Issued 09/20/2024 Certificate Number" at bounding box center [900, 407] width 664 height 48
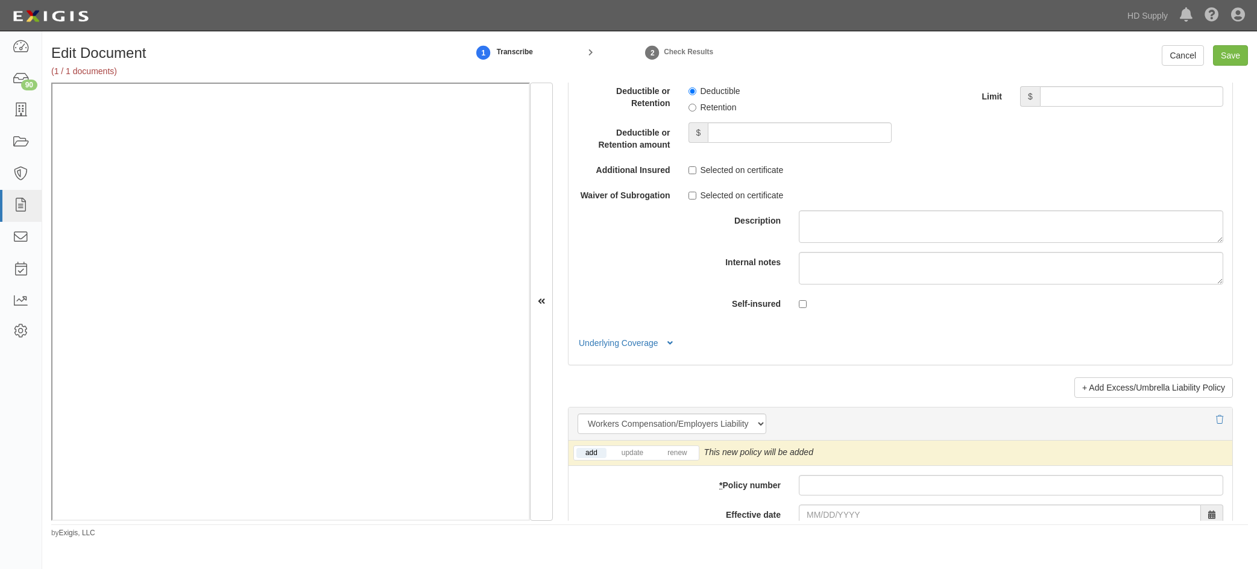
scroll to position [2635, 0]
click at [632, 449] on link "update" at bounding box center [632, 452] width 40 height 10
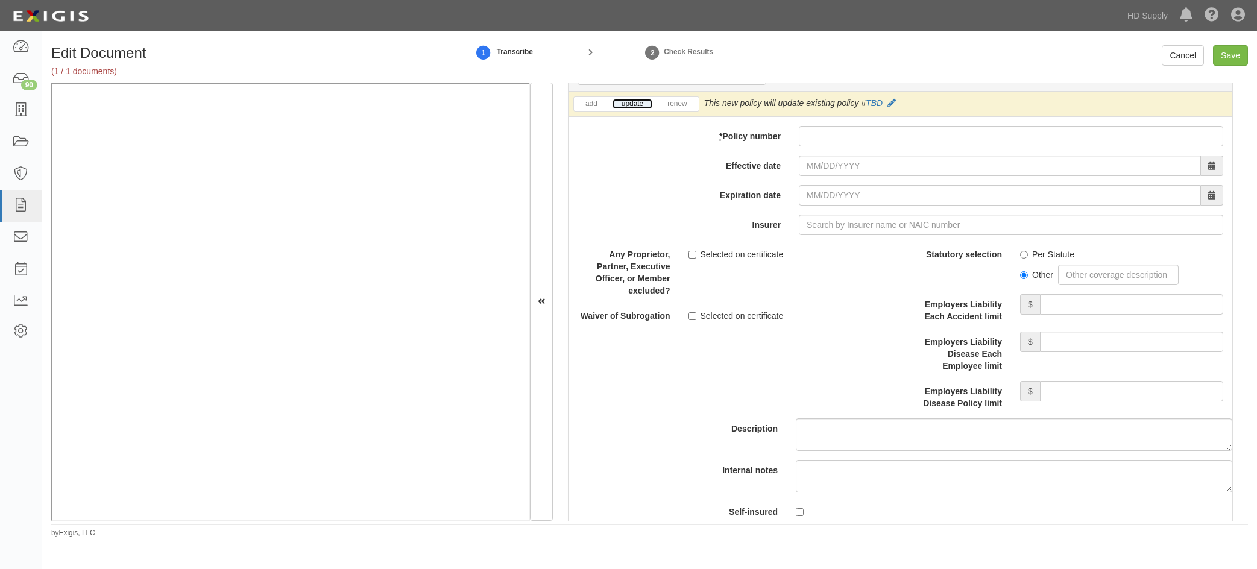
scroll to position [2997, 0]
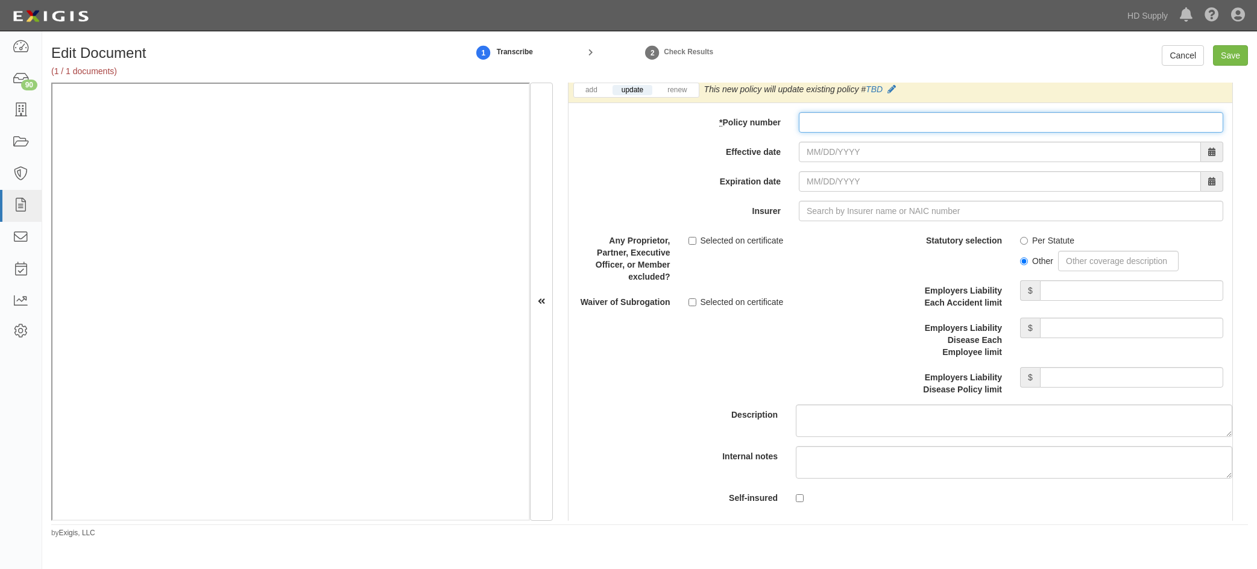
click at [831, 123] on input "* Policy number" at bounding box center [1011, 122] width 424 height 20
type input "994915772"
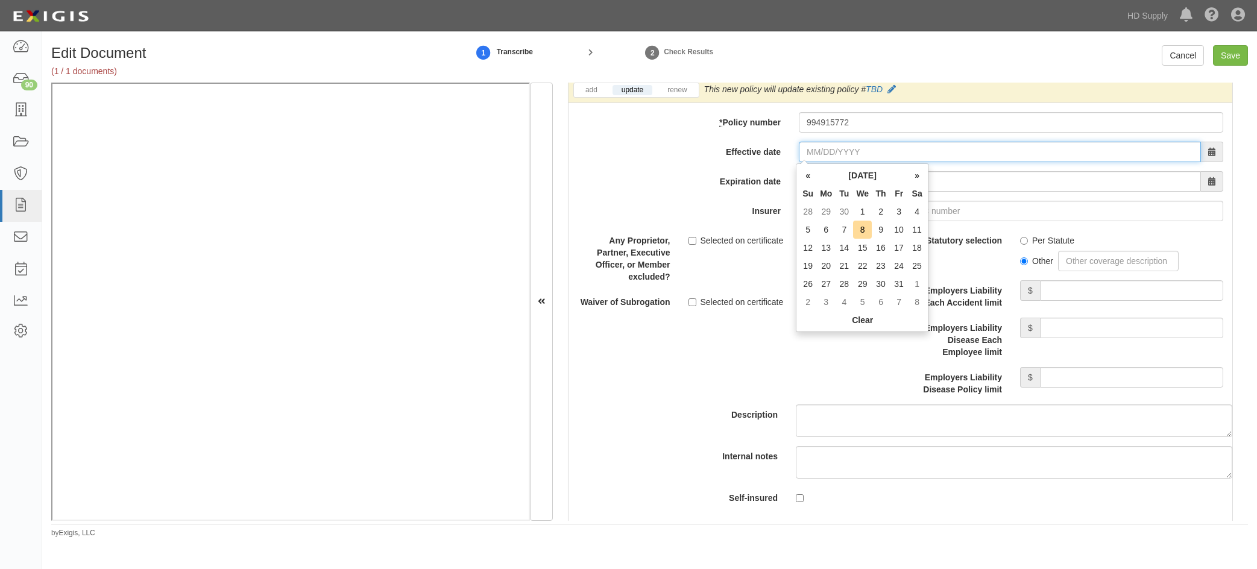
click at [805, 152] on input "Effective date" at bounding box center [1000, 152] width 402 height 20
type input "09/20/2024"
click at [647, 196] on div "add update renew This new policy will be added This new policy will update exis…" at bounding box center [900, 301] width 664 height 447
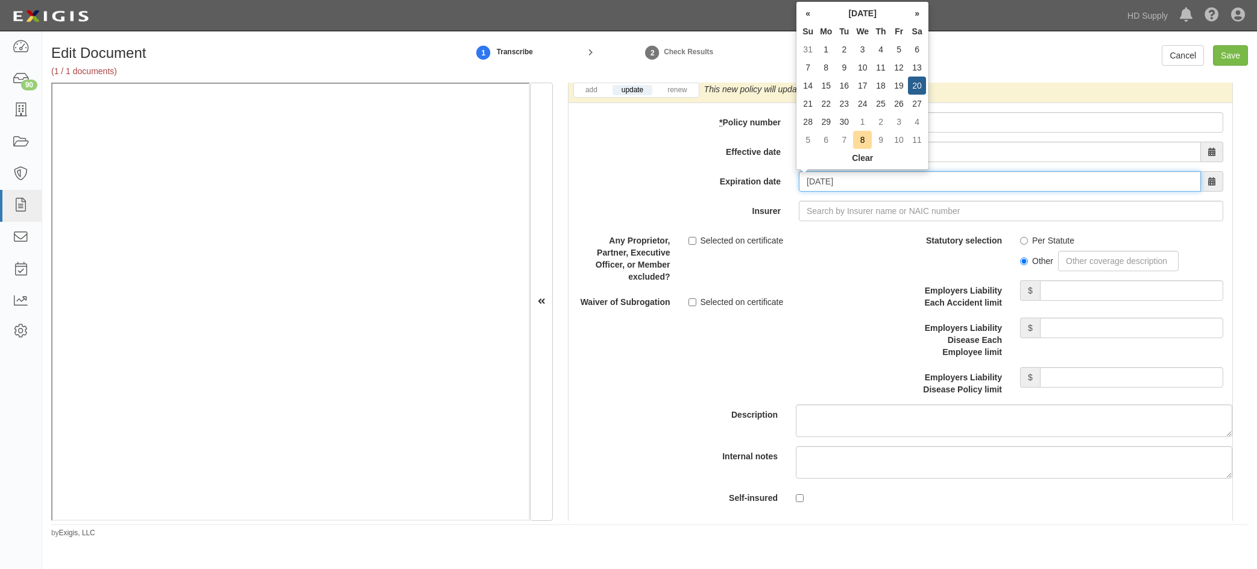
click at [859, 180] on input "09/20/2025" at bounding box center [1000, 181] width 402 height 20
type input "09/20/2026"
click at [722, 215] on label "Insurer" at bounding box center [678, 209] width 221 height 16
click at [799, 215] on input "Insurer" at bounding box center [1011, 211] width 424 height 20
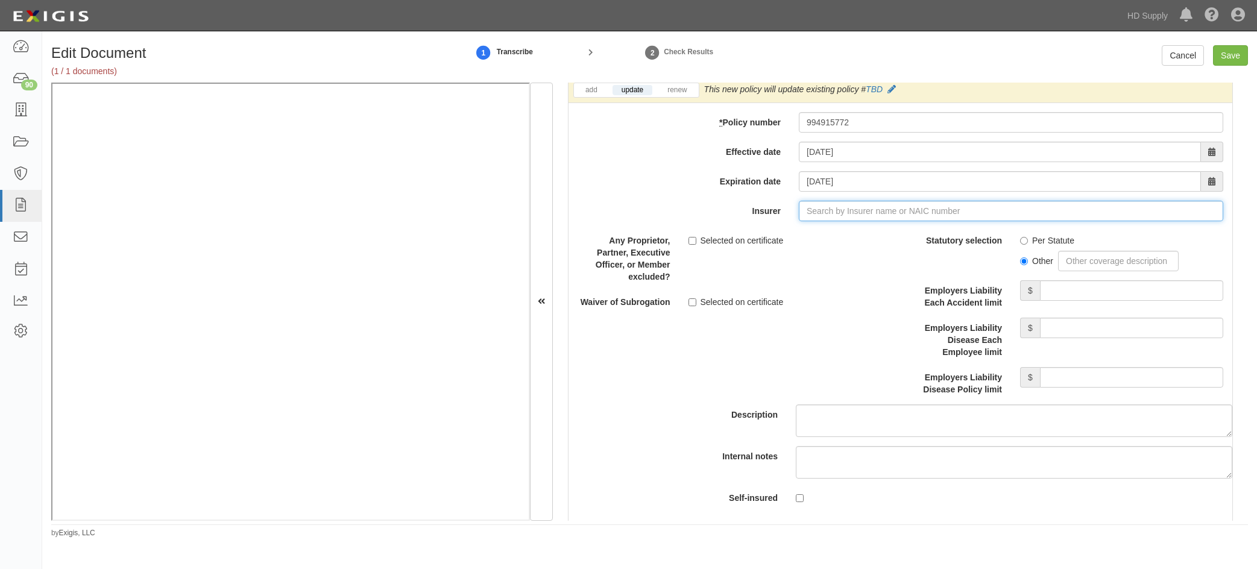
click at [809, 217] on input "Insurer" at bounding box center [1011, 211] width 424 height 20
type input "F"
type input "FL exemption form"
click at [1020, 242] on input "Per Statute" at bounding box center [1024, 241] width 8 height 8
radio input "true"
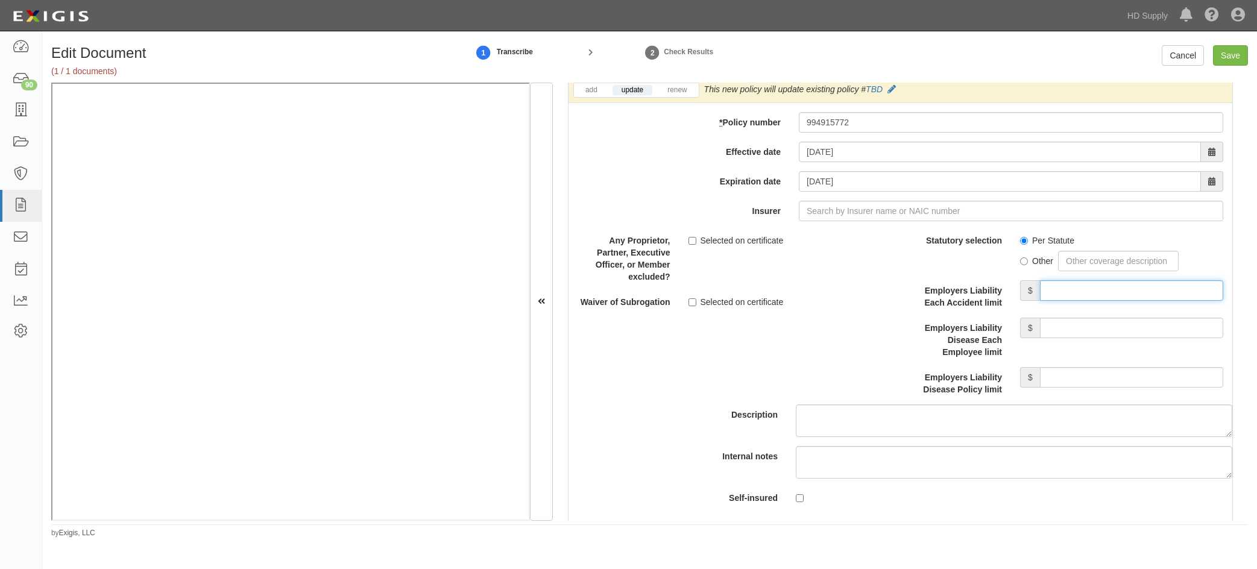
click at [1073, 294] on input "Employers Liability Each Accident limit" at bounding box center [1131, 290] width 183 height 20
type input "1,000,000"
click at [1064, 330] on input "Employers Liability Disease Each Employee limit" at bounding box center [1131, 328] width 183 height 20
type input "1,000,000"
click at [1086, 381] on input "Employers Liability Disease Policy limit" at bounding box center [1131, 377] width 183 height 20
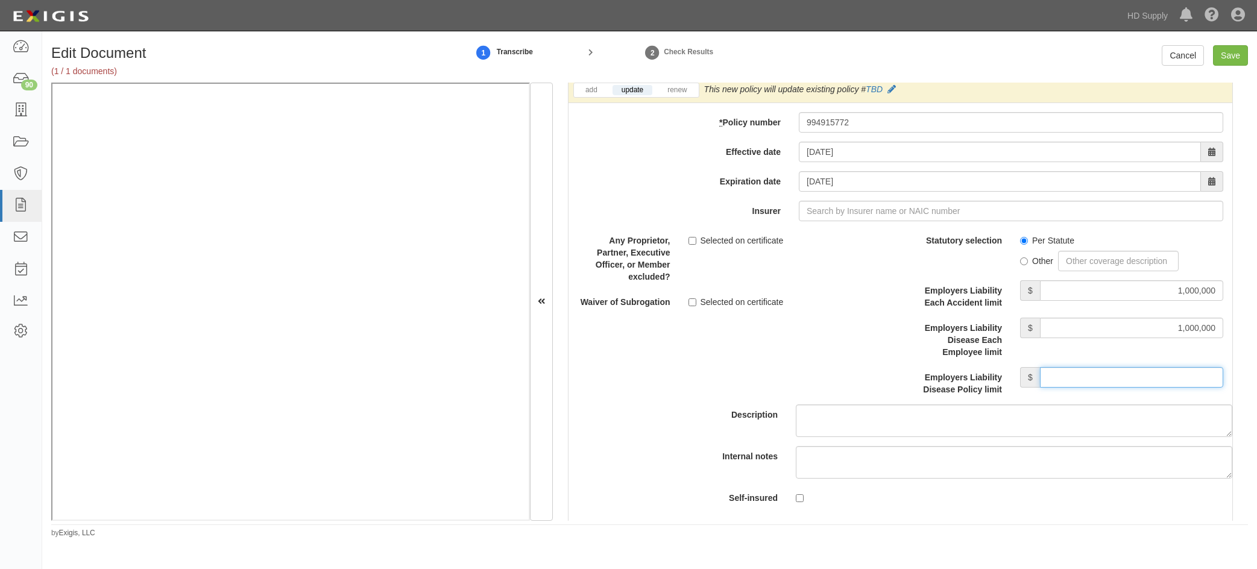
type input "1,000,000"
click at [906, 344] on label "Employers Liability Disease Each Employee limit" at bounding box center [955, 338] width 111 height 40
click at [1040, 338] on input "1,000,000" at bounding box center [1131, 328] width 183 height 20
click at [1224, 58] on input "Save" at bounding box center [1230, 55] width 35 height 20
type input "1000000"
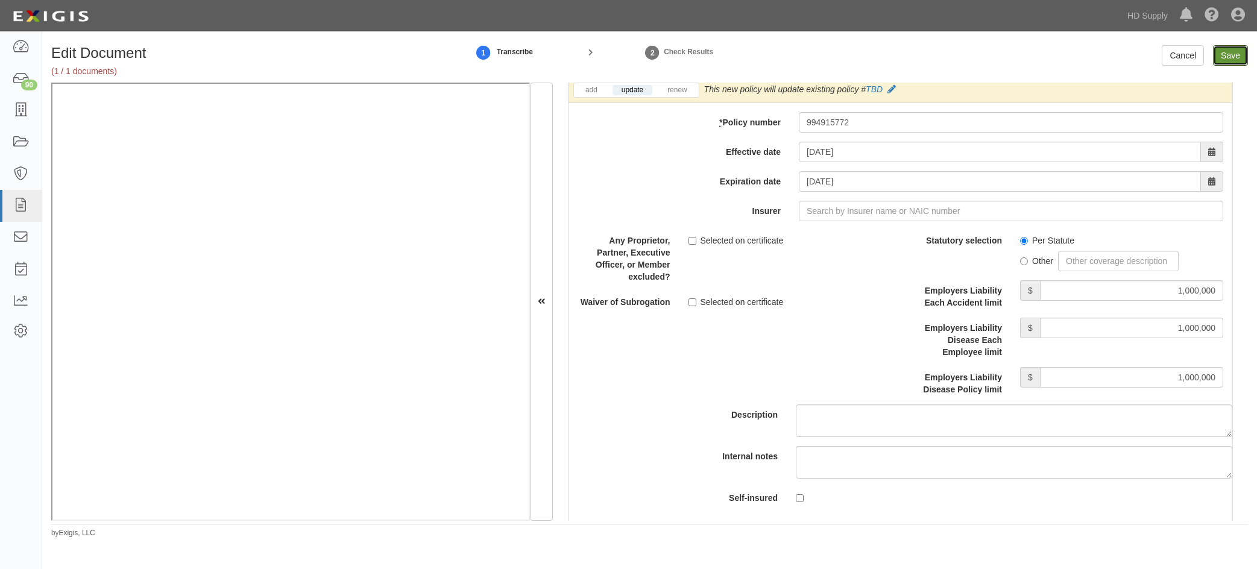
type input "1000000"
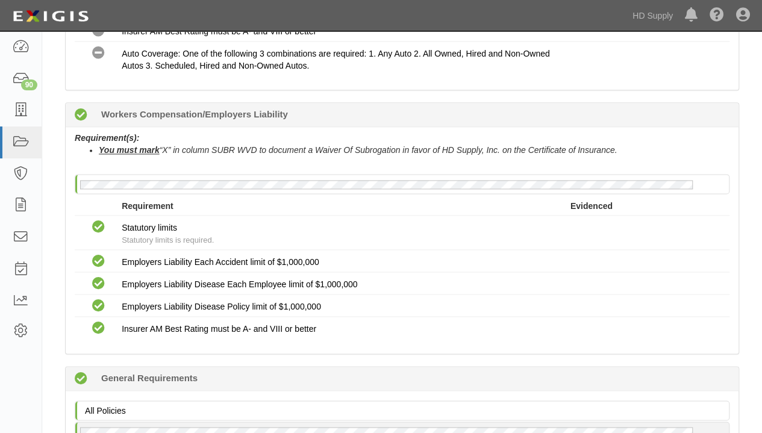
scroll to position [783, 0]
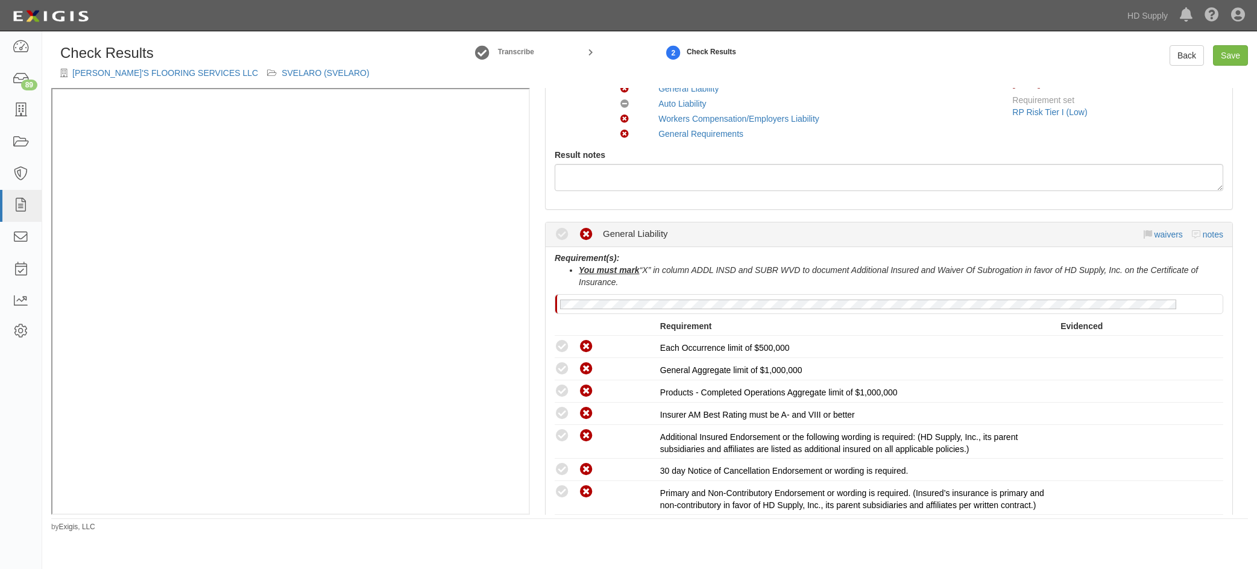
scroll to position [181, 0]
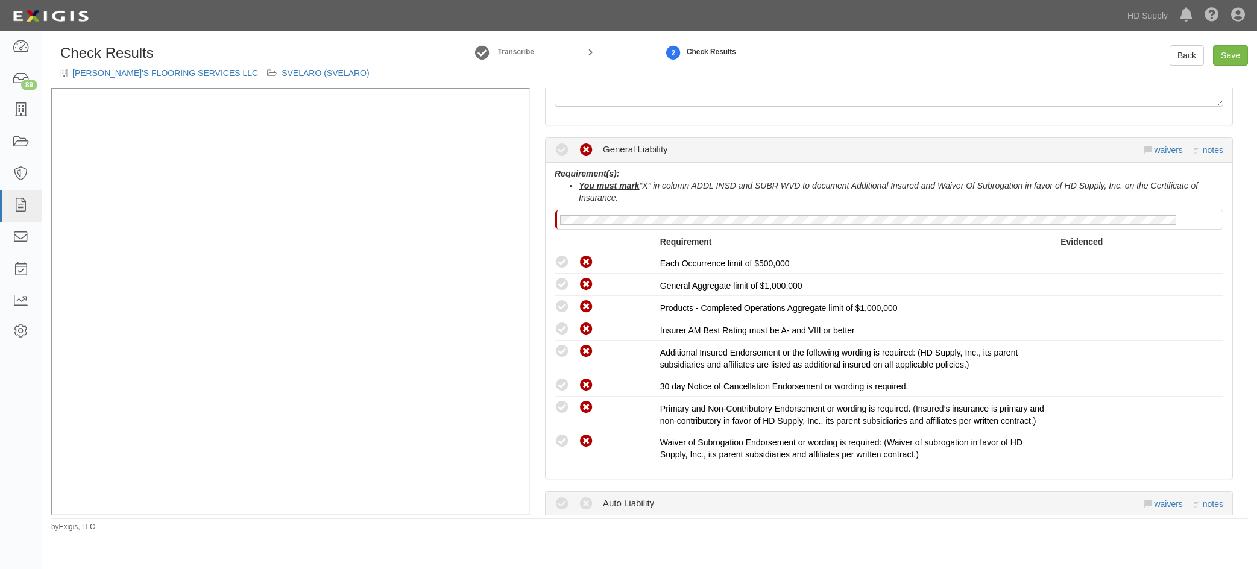
click at [565, 252] on li "This compliance result is calculated automatically and cannot be changed Waived…" at bounding box center [888, 262] width 668 height 22
click at [564, 267] on icon at bounding box center [561, 262] width 15 height 15
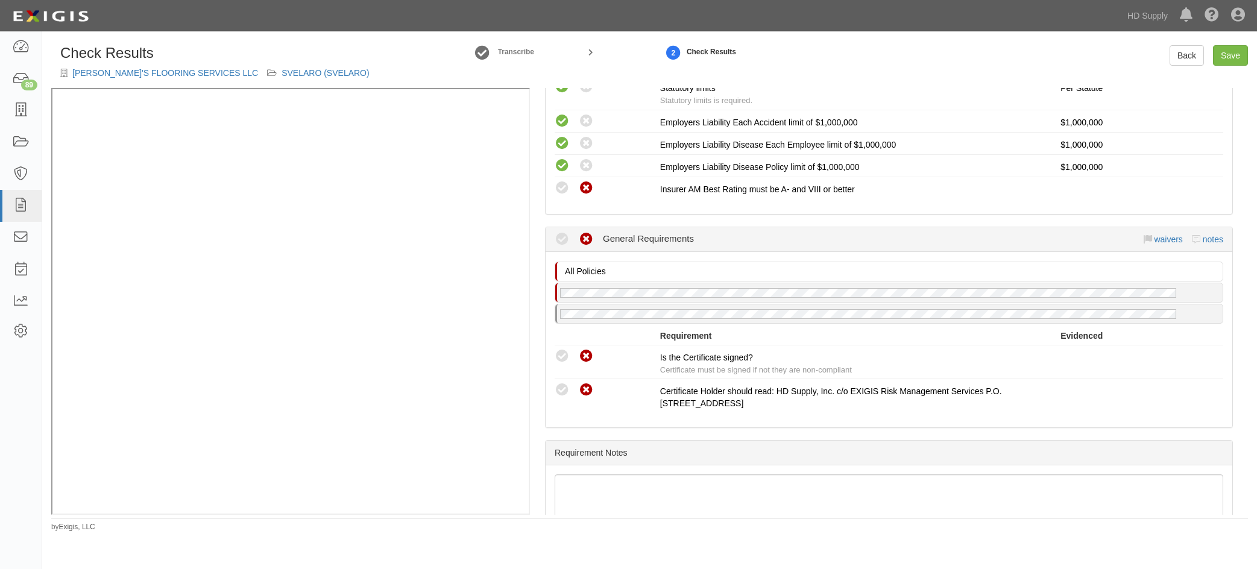
scroll to position [964, 0]
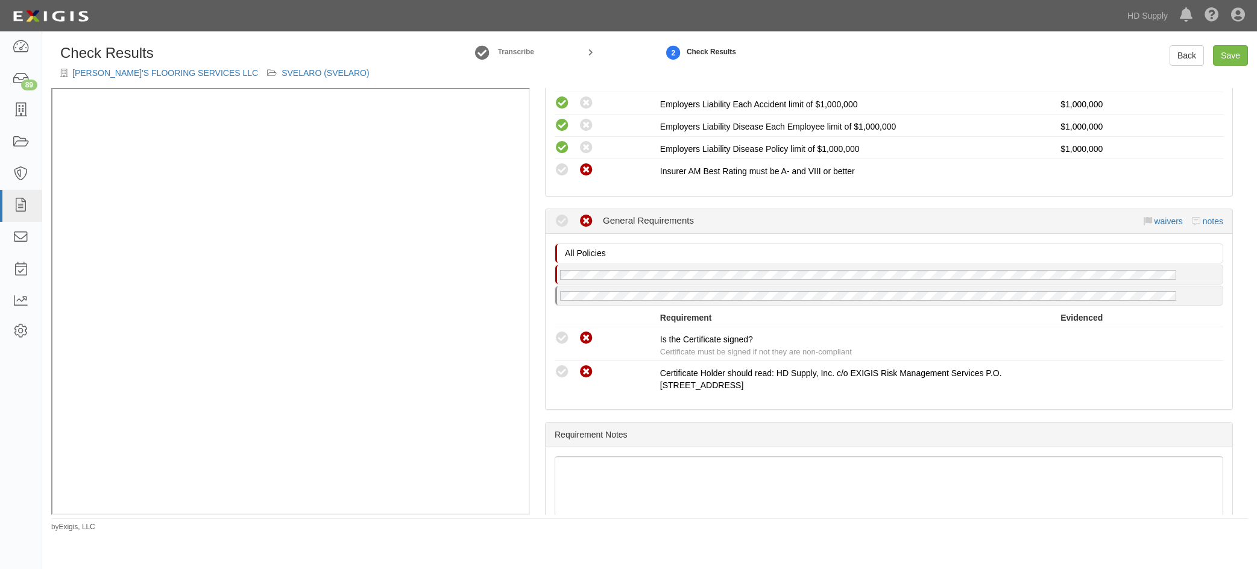
click at [564, 336] on icon at bounding box center [561, 338] width 15 height 15
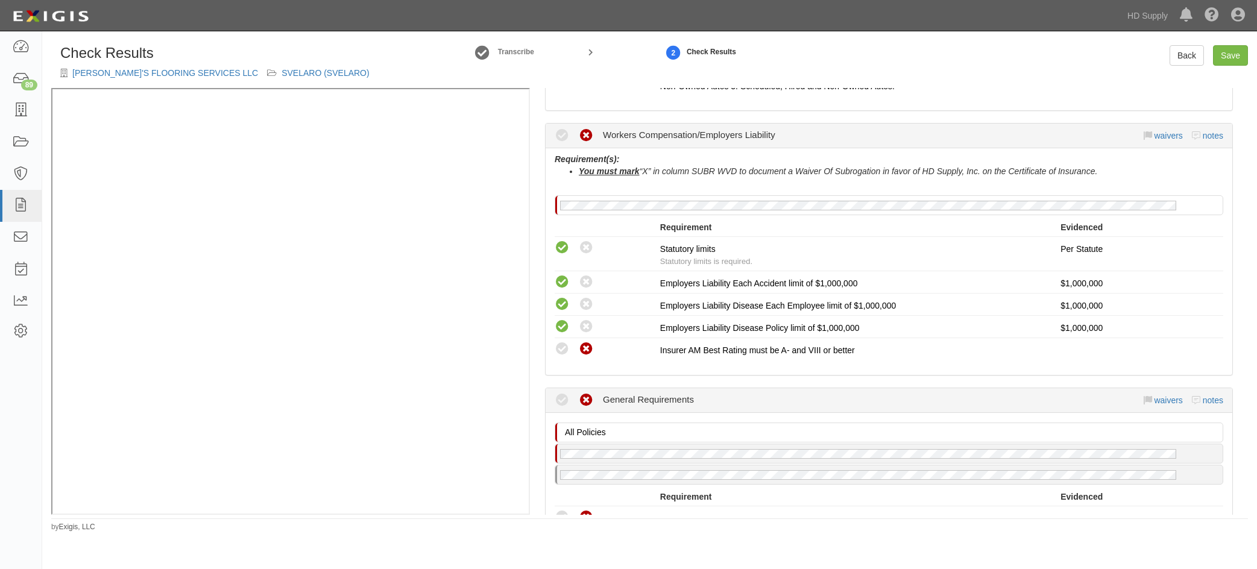
scroll to position [783, 0]
drag, startPoint x: 564, startPoint y: 352, endPoint x: 579, endPoint y: 350, distance: 15.3
click at [564, 351] on icon at bounding box center [561, 351] width 15 height 15
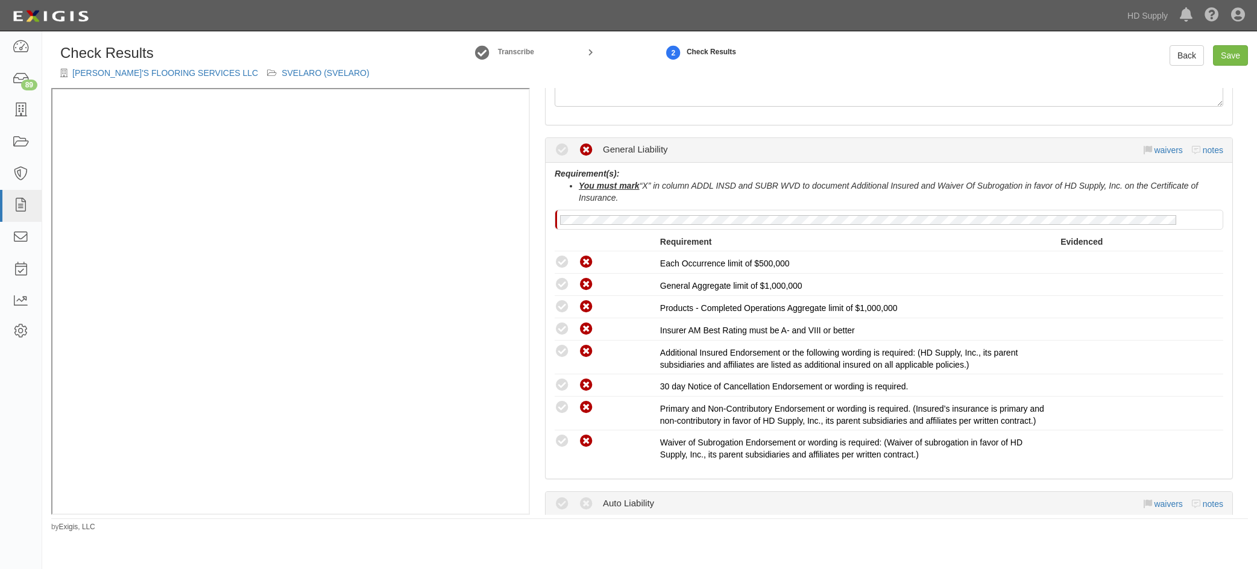
scroll to position [0, 0]
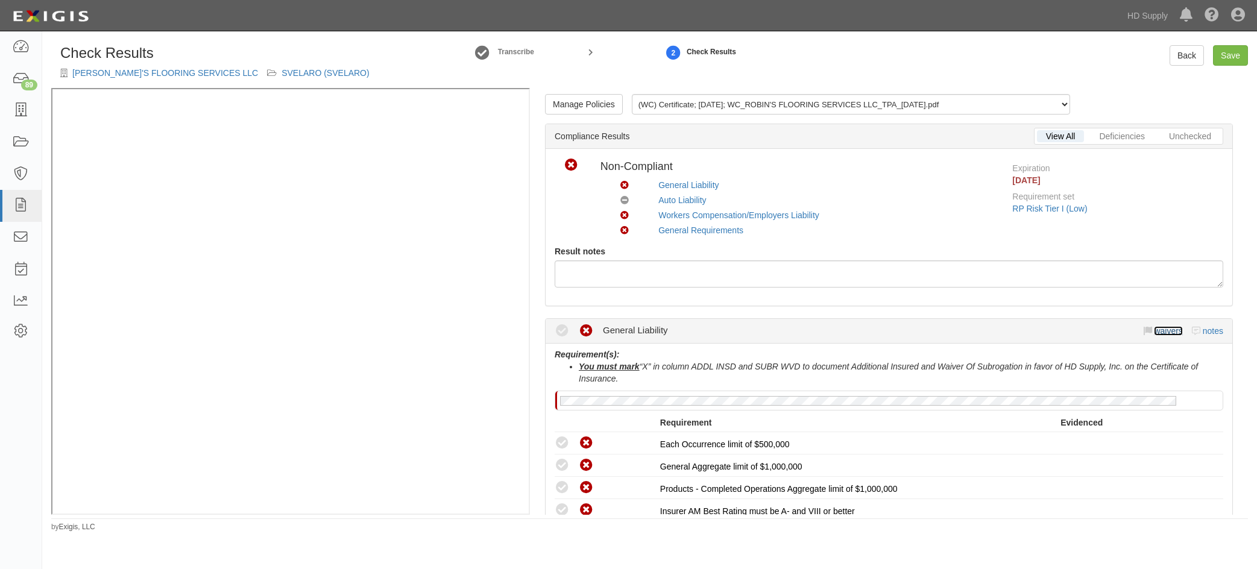
click at [1158, 328] on link "waivers" at bounding box center [1168, 331] width 28 height 10
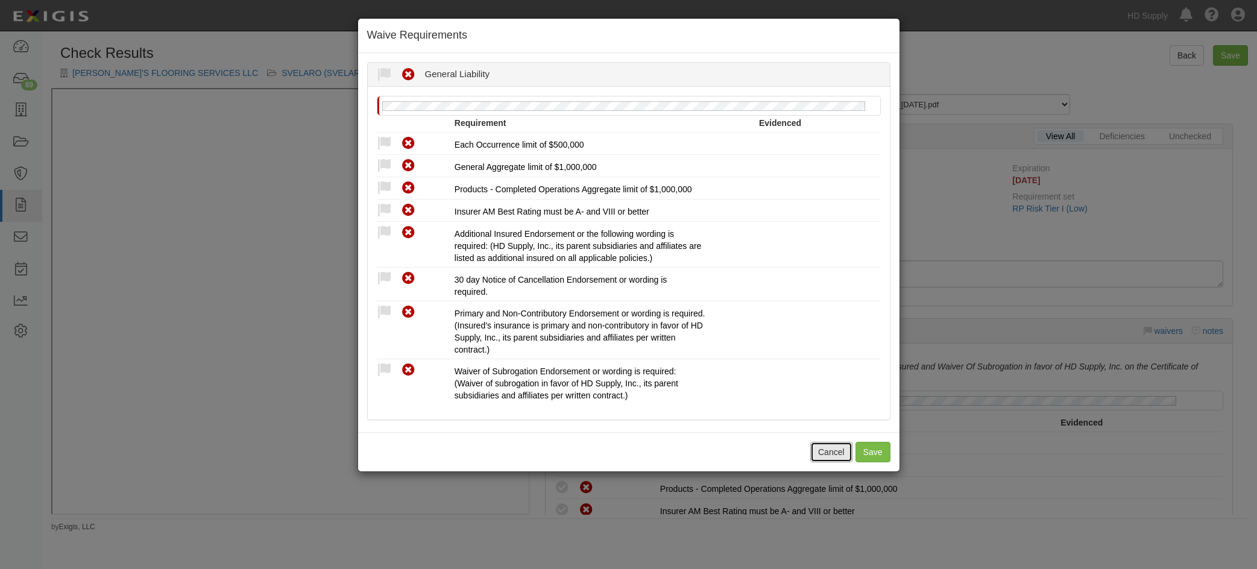
click at [834, 451] on button "Cancel" at bounding box center [831, 452] width 42 height 20
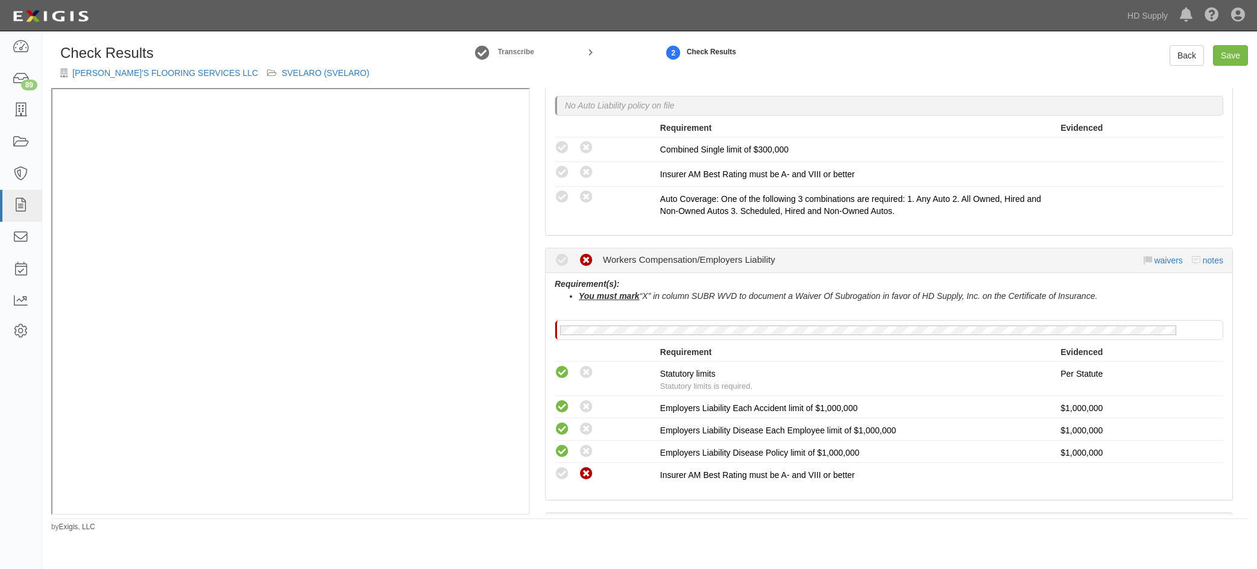
scroll to position [663, 0]
click at [1163, 254] on link "waivers" at bounding box center [1168, 258] width 28 height 10
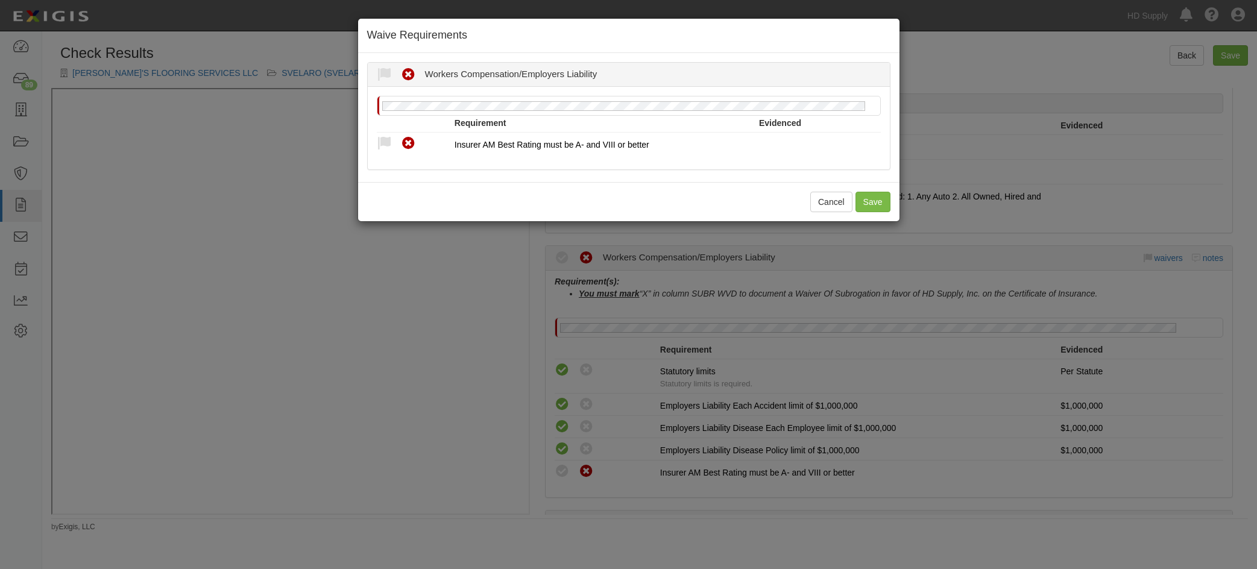
click at [386, 140] on icon at bounding box center [384, 143] width 15 height 15
radio input "true"
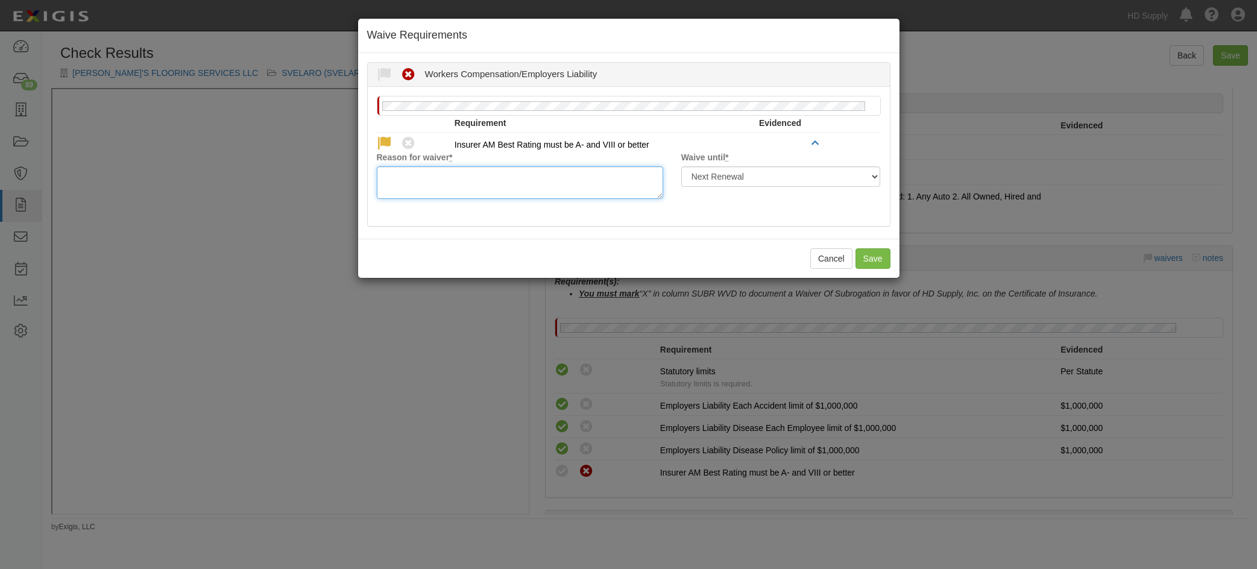
click at [452, 181] on textarea "Reason for waiver *" at bounding box center [520, 182] width 286 height 33
type textarea "G"
drag, startPoint x: 491, startPoint y: 181, endPoint x: 370, endPoint y: 175, distance: 121.3
click at [370, 175] on div "Reason for waiver * approved carrier" at bounding box center [520, 175] width 304 height 48
type textarea "approved carrier"
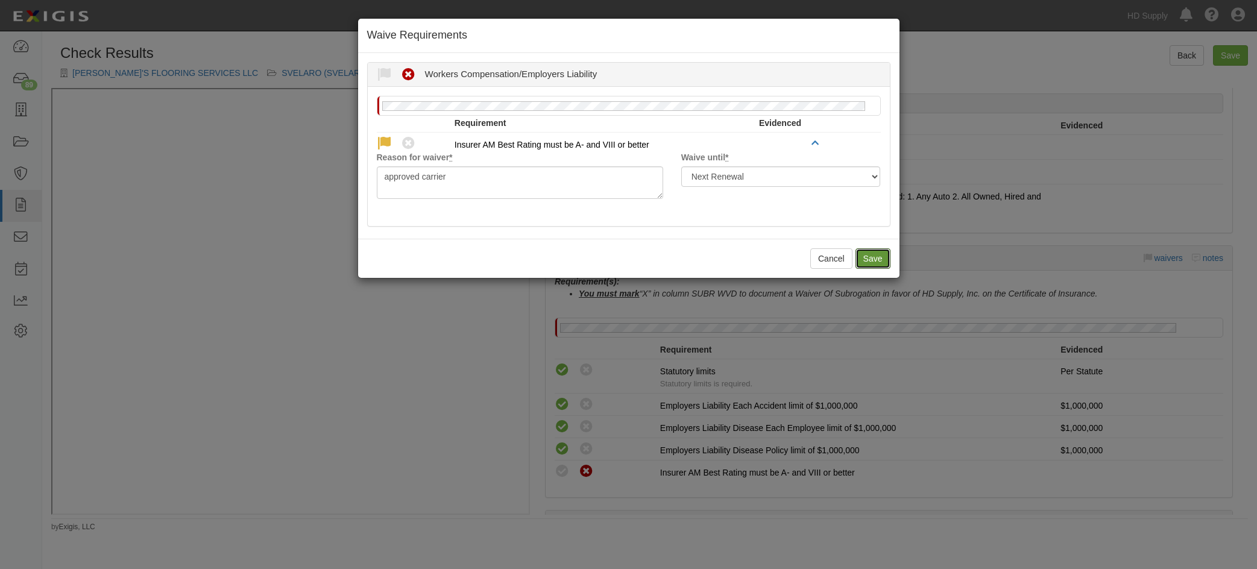
click at [879, 251] on button "Save" at bounding box center [872, 258] width 35 height 20
radio input "true"
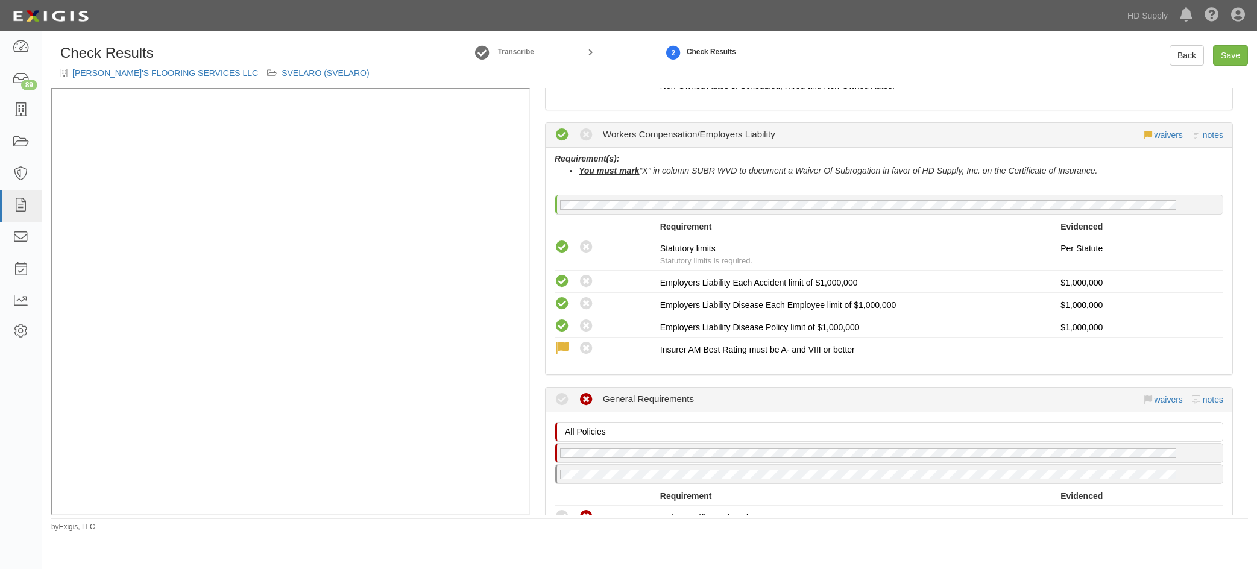
scroll to position [904, 0]
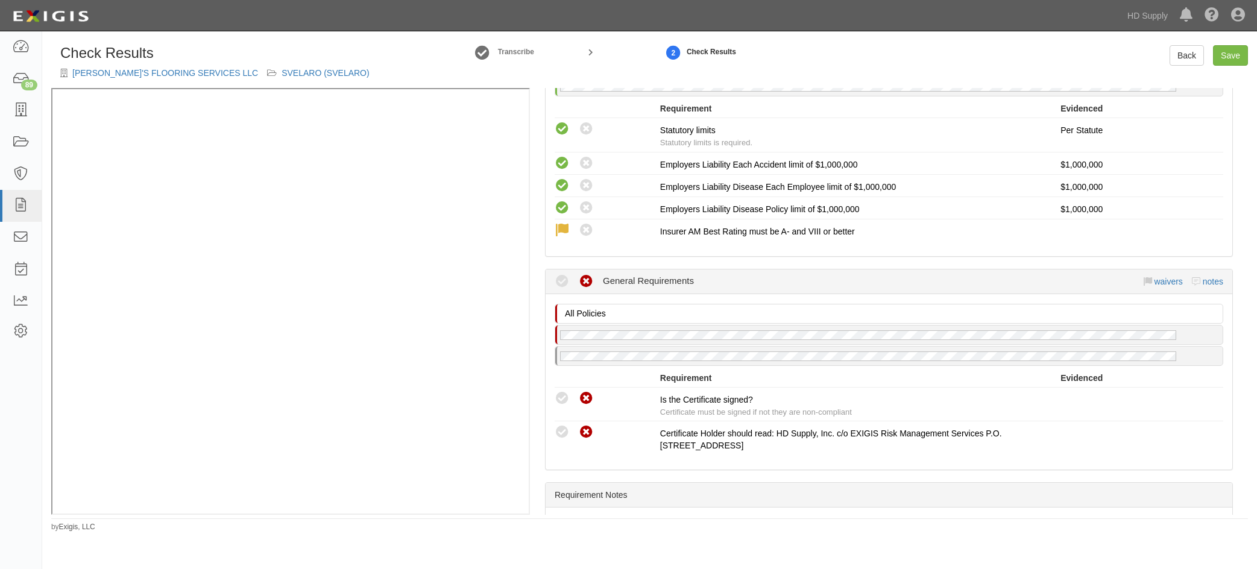
click at [559, 398] on icon at bounding box center [561, 398] width 15 height 15
click at [565, 424] on div "Compliant Waived Non-Compliant" at bounding box center [606, 432] width 105 height 16
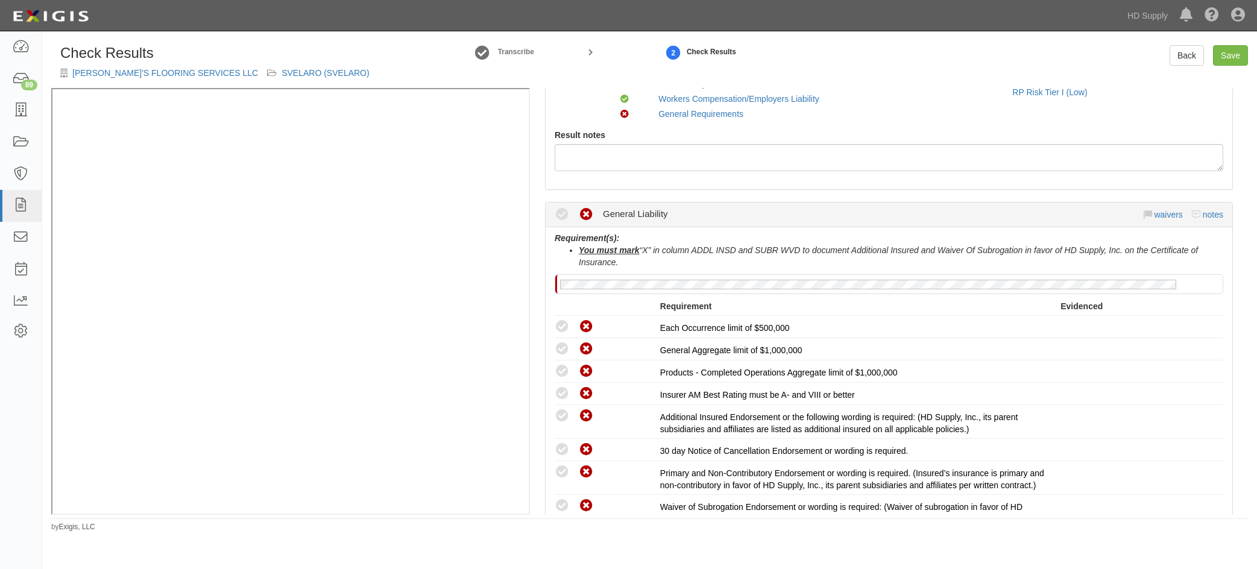
scroll to position [0, 0]
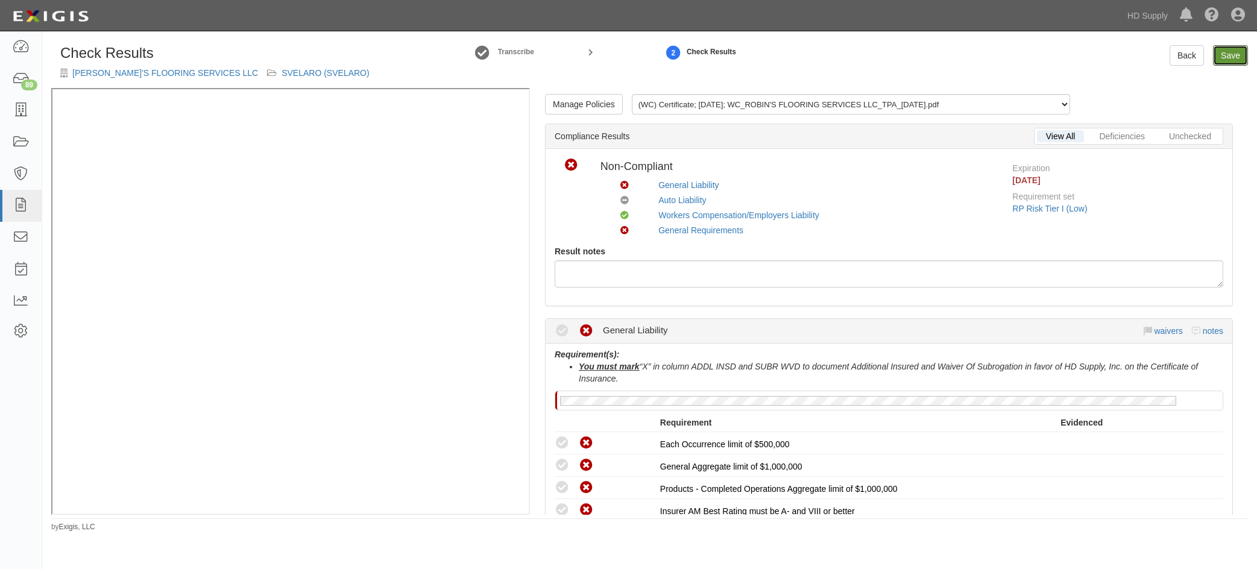
click at [1229, 53] on link "Save" at bounding box center [1230, 55] width 35 height 20
radio input "true"
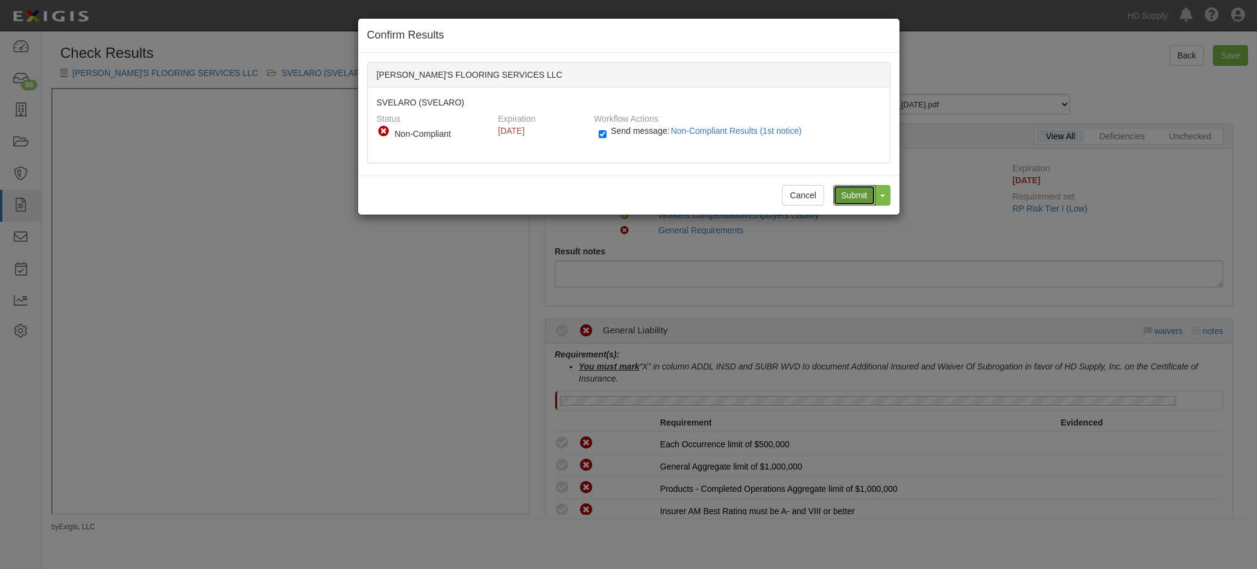
click at [846, 195] on input "Submit" at bounding box center [854, 195] width 42 height 20
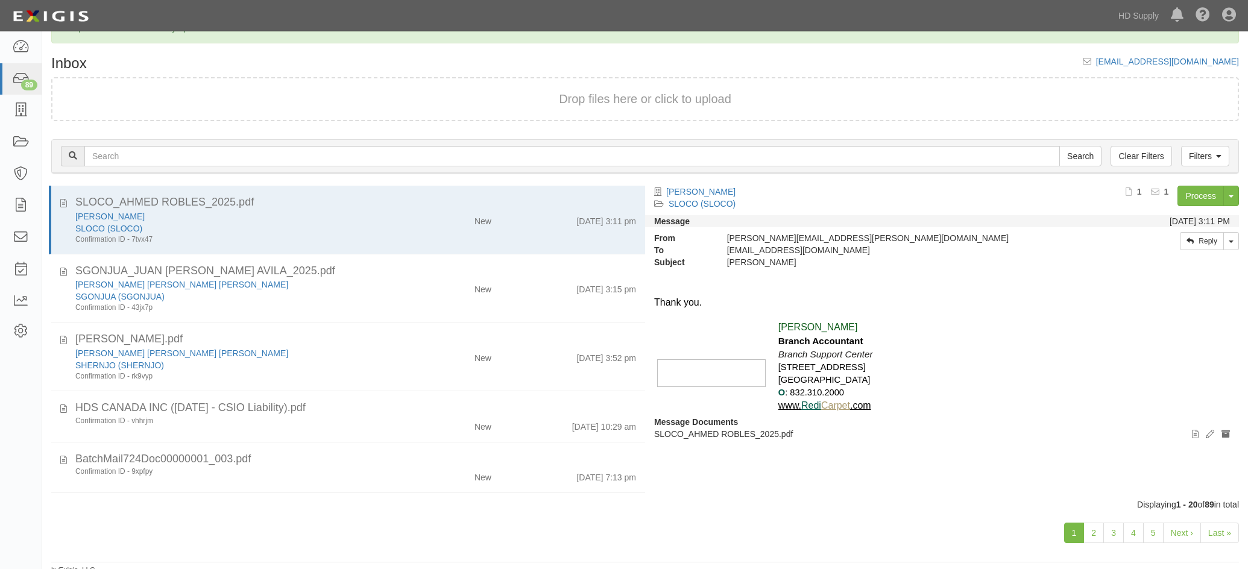
scroll to position [40, 0]
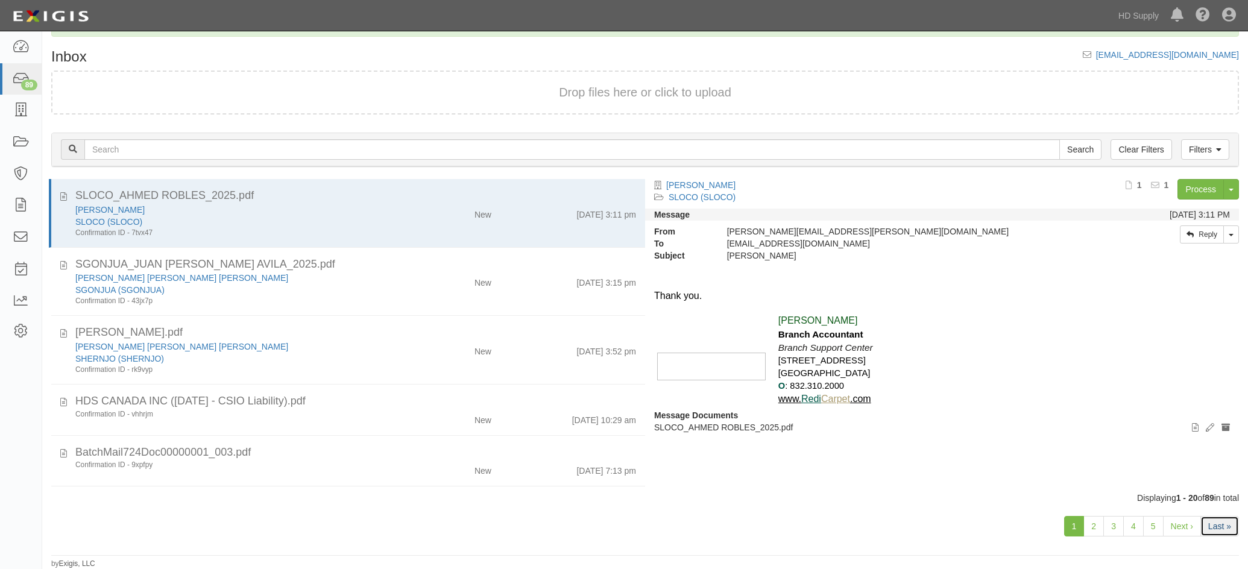
click at [1207, 530] on link "Last »" at bounding box center [1219, 526] width 39 height 20
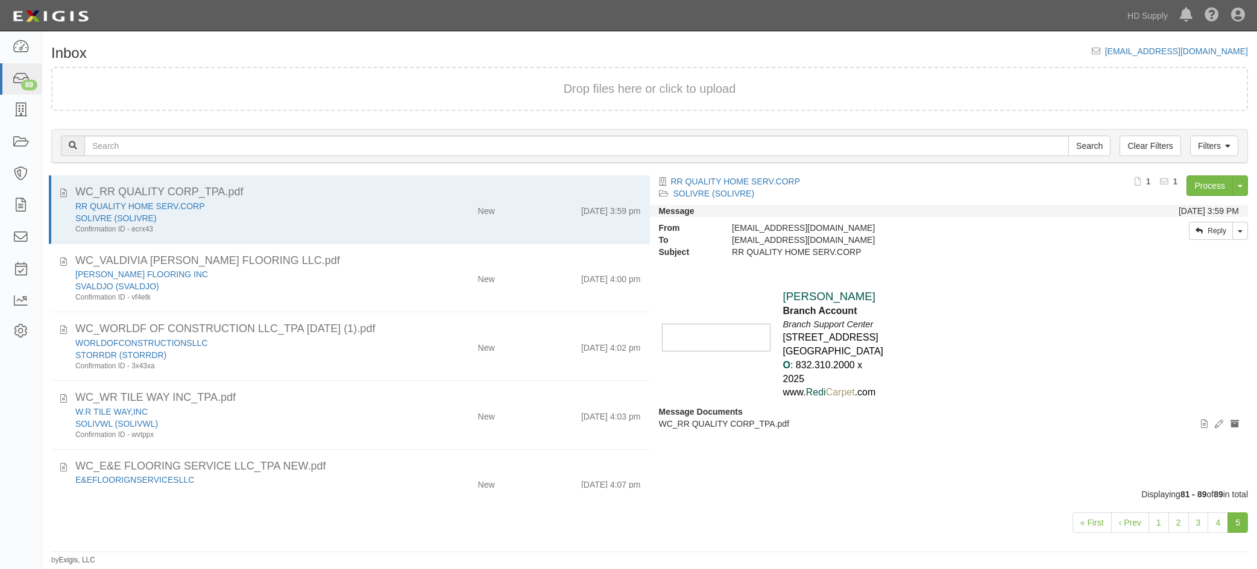
drag, startPoint x: 602, startPoint y: 263, endPoint x: 544, endPoint y: 237, distance: 63.4
click at [564, 256] on div "WC_VALDIVIA [PERSON_NAME] FLOORING LLC.pdf" at bounding box center [357, 261] width 565 height 16
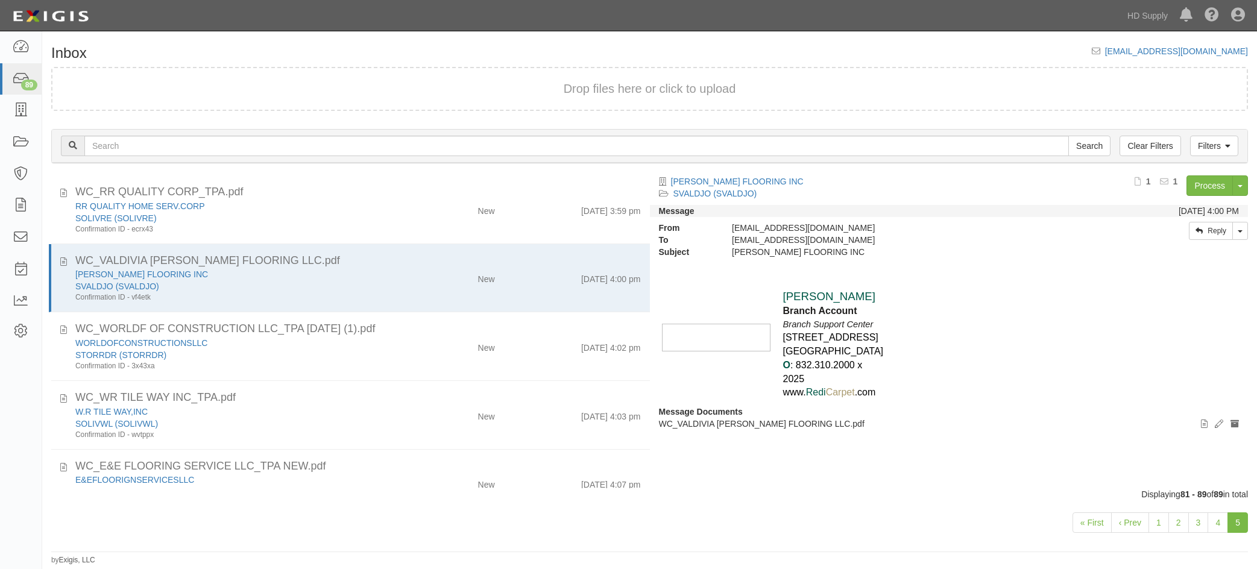
drag, startPoint x: 1010, startPoint y: 412, endPoint x: 1002, endPoint y: 407, distance: 8.9
click at [1010, 412] on div "Message Documents View Edit document Archive document WC_VALDIVIA [PERSON_NAME]…" at bounding box center [949, 418] width 598 height 24
click at [24, 105] on icon at bounding box center [20, 111] width 17 height 14
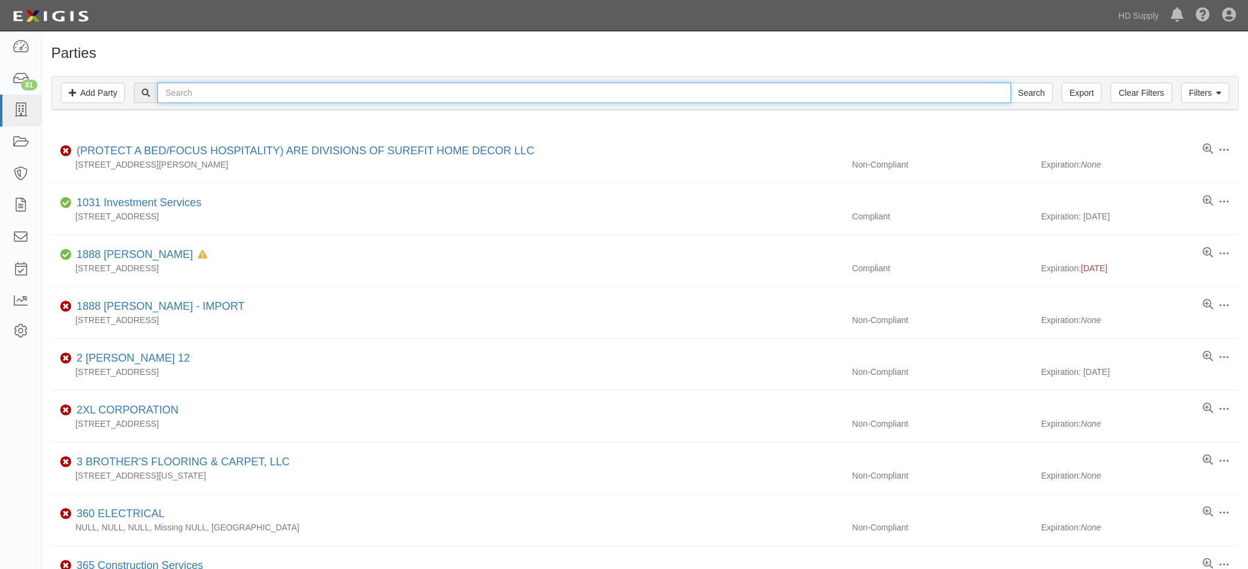
click at [182, 95] on input "text" at bounding box center [583, 93] width 853 height 20
paste input "[PERSON_NAME] Commercial Plumbing, LLC"
type input "[PERSON_NAME] Commercial Plumbing, LLC"
click at [1010, 83] on input "Search" at bounding box center [1031, 93] width 42 height 20
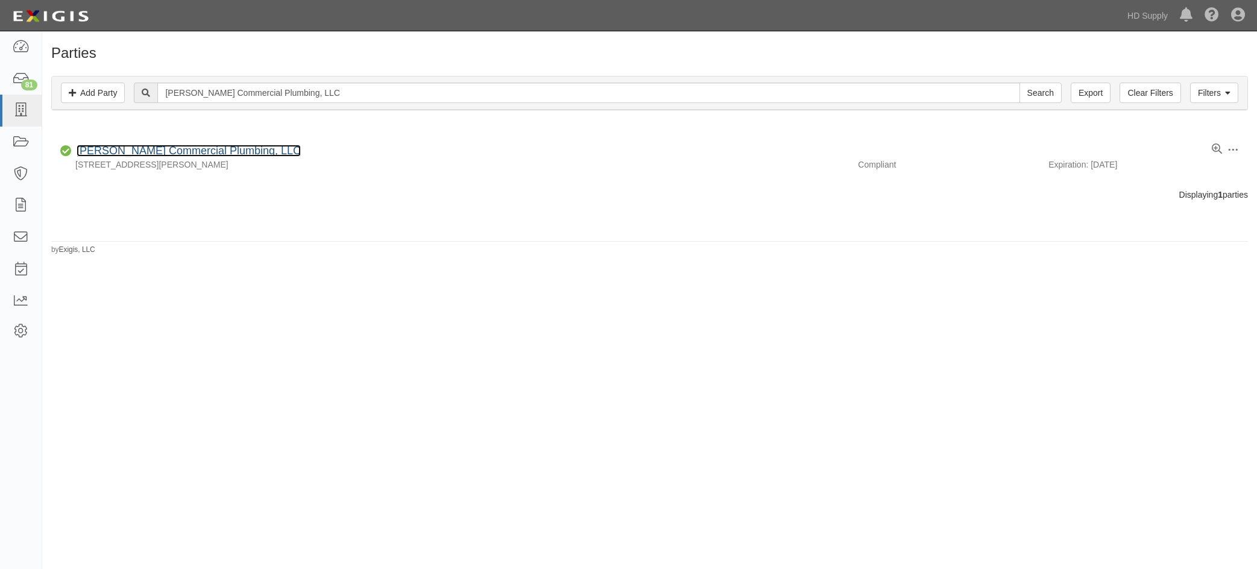
click at [146, 152] on link "[PERSON_NAME] Commercial Plumbing, LLC" at bounding box center [189, 151] width 224 height 12
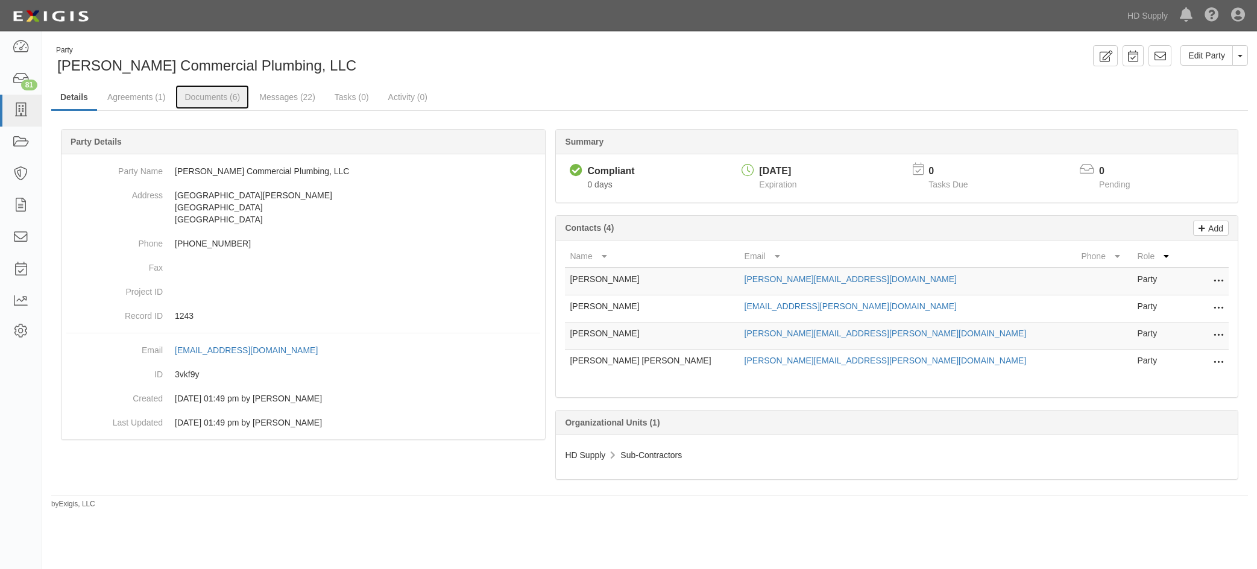
click at [211, 95] on link "Documents (6)" at bounding box center [212, 97] width 74 height 24
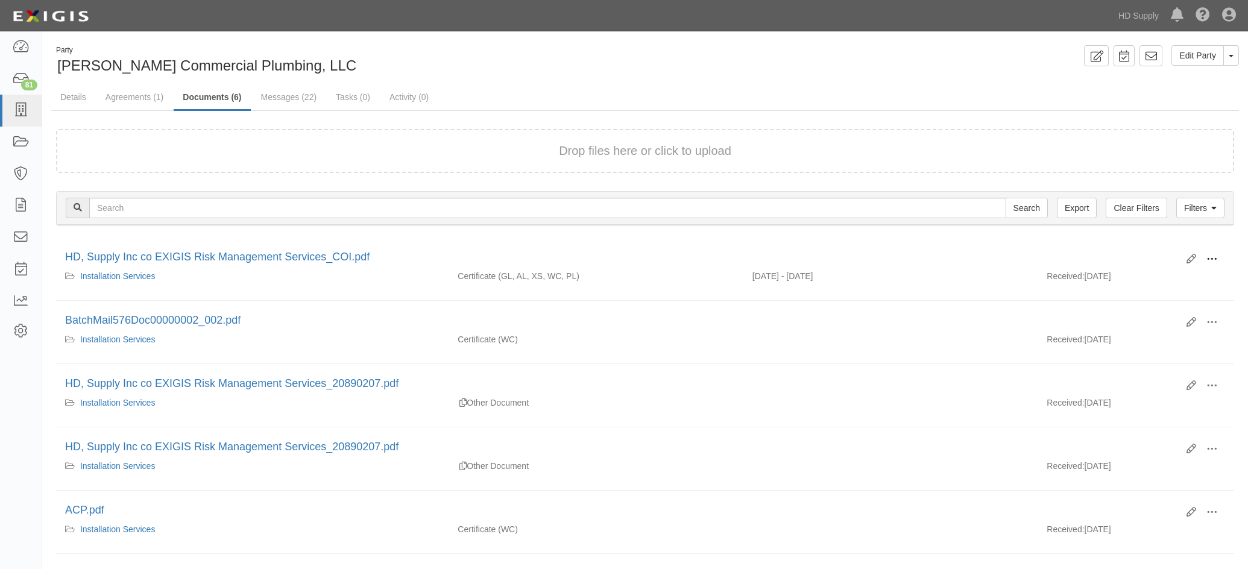
click at [1213, 260] on span at bounding box center [1211, 259] width 11 height 11
click at [112, 101] on link "Agreements (1)" at bounding box center [134, 97] width 76 height 24
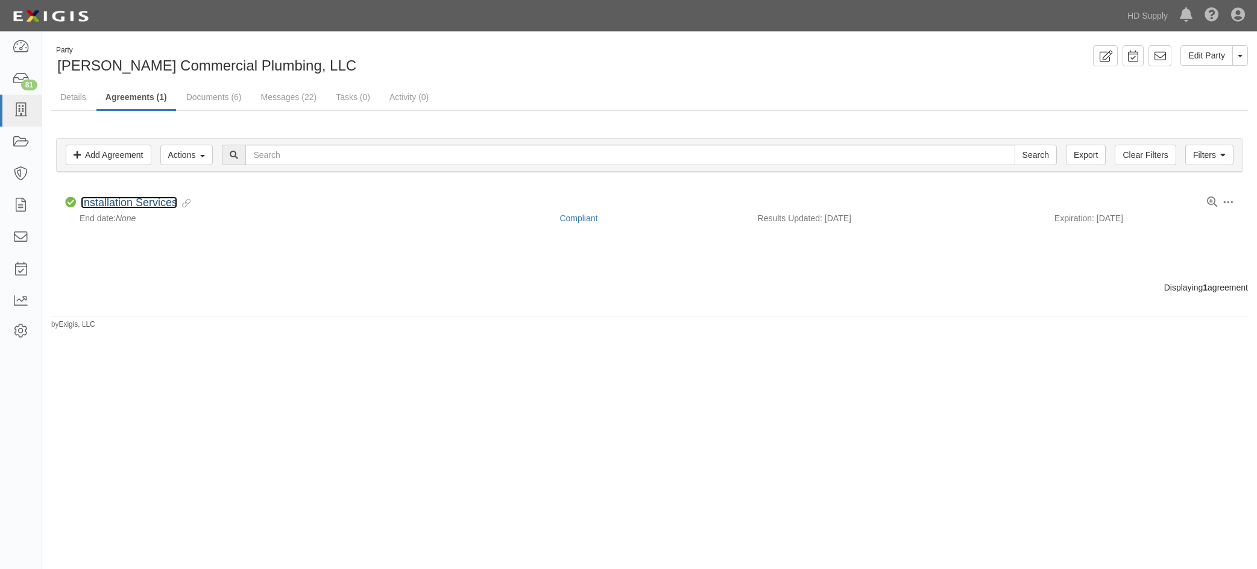
click at [115, 199] on link "Installation Services" at bounding box center [129, 202] width 96 height 12
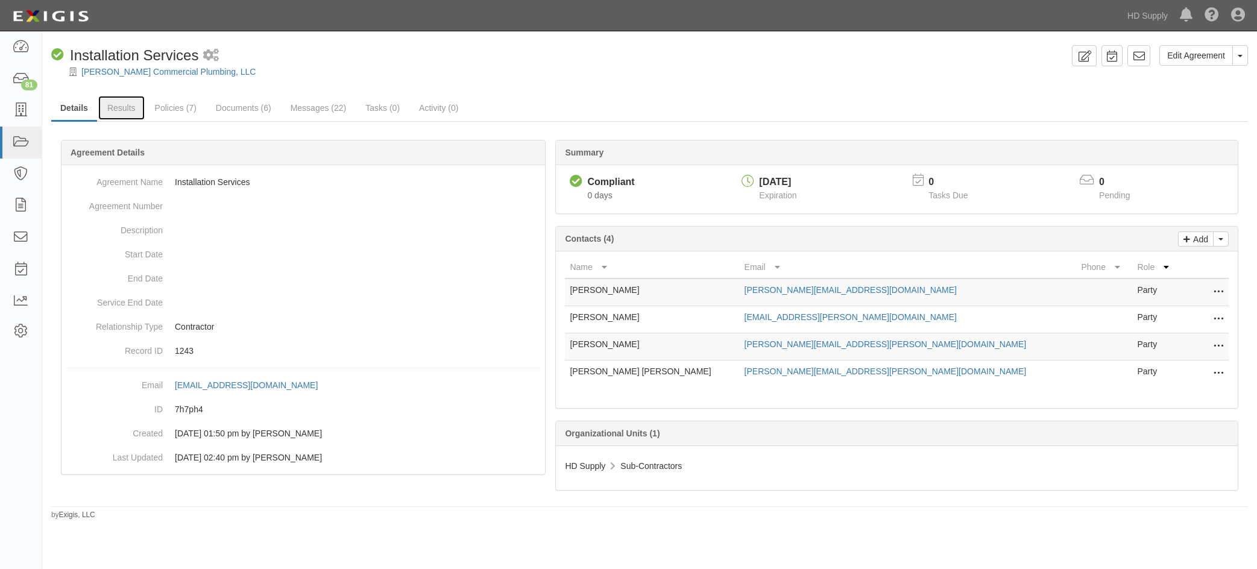
click at [122, 104] on link "Results" at bounding box center [121, 108] width 46 height 24
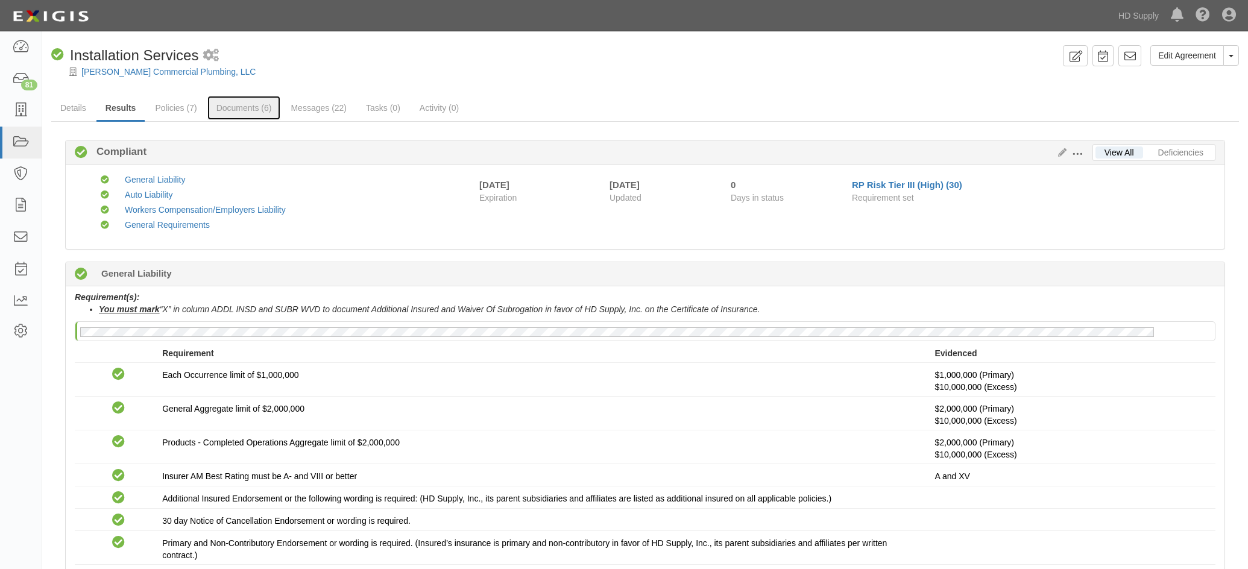
click at [249, 108] on link "Documents (6)" at bounding box center [244, 108] width 74 height 24
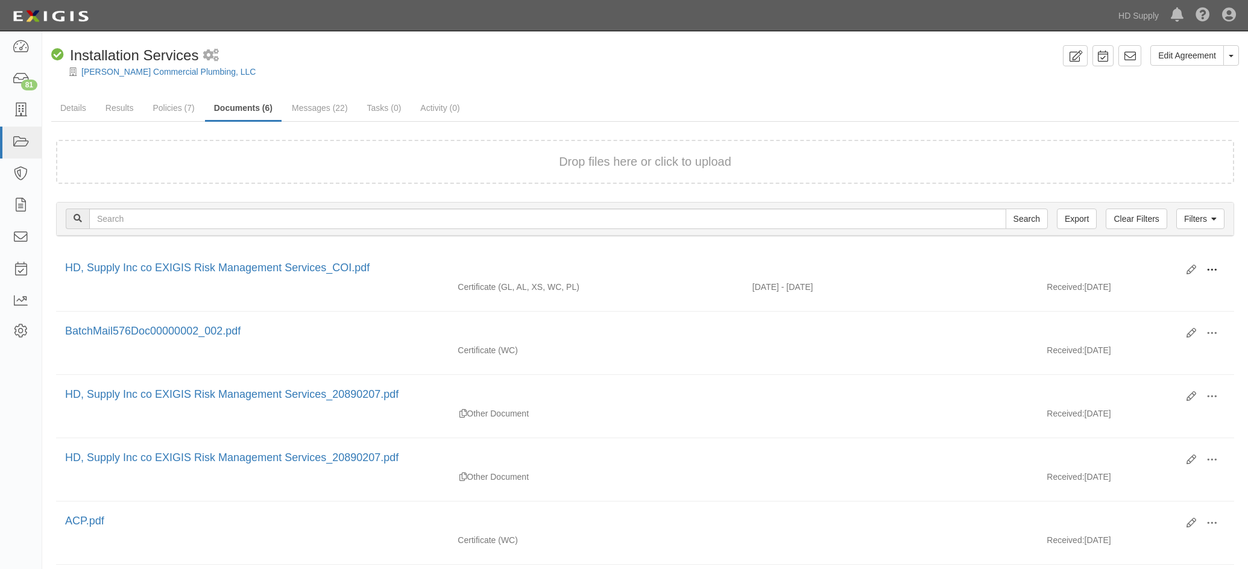
click at [1215, 268] on span at bounding box center [1211, 270] width 11 height 11
click at [1122, 282] on link "View" at bounding box center [1152, 288] width 95 height 22
click at [107, 111] on link "Results" at bounding box center [119, 108] width 46 height 24
